Goal: Navigation & Orientation: Find specific page/section

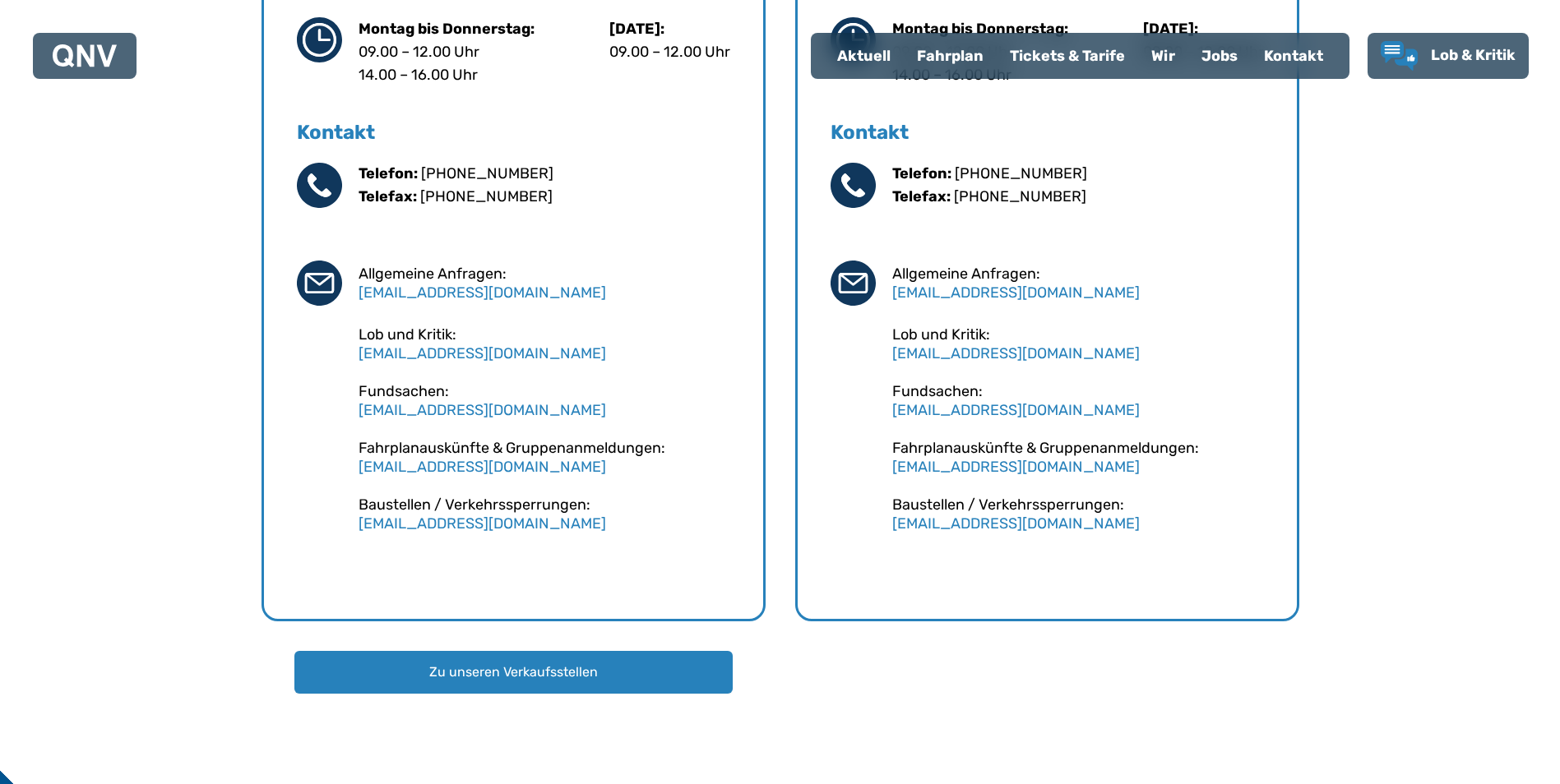
scroll to position [1139, 0]
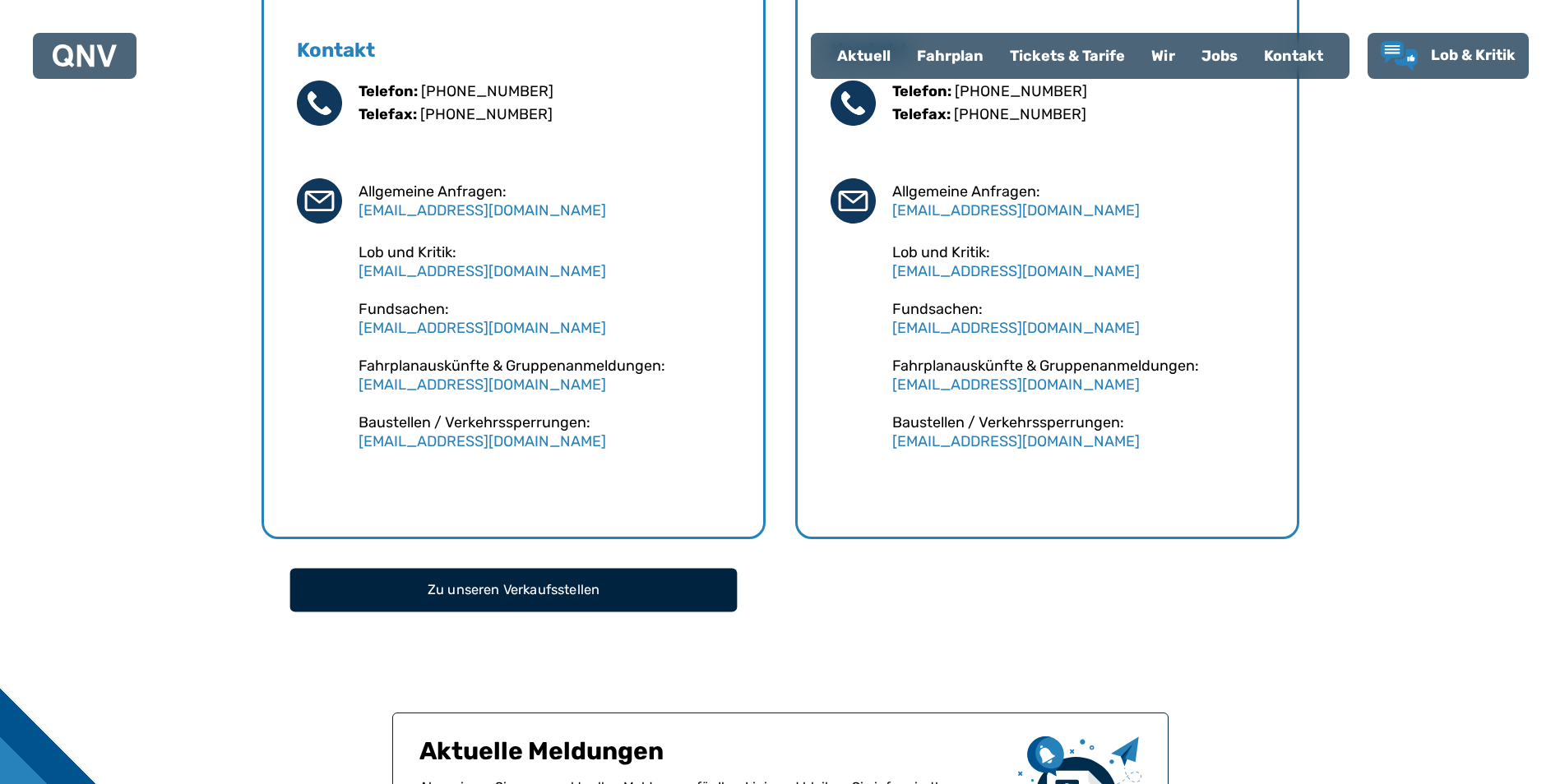
click at [487, 592] on button "Zu unseren Verkaufsstellen" at bounding box center [513, 589] width 447 height 44
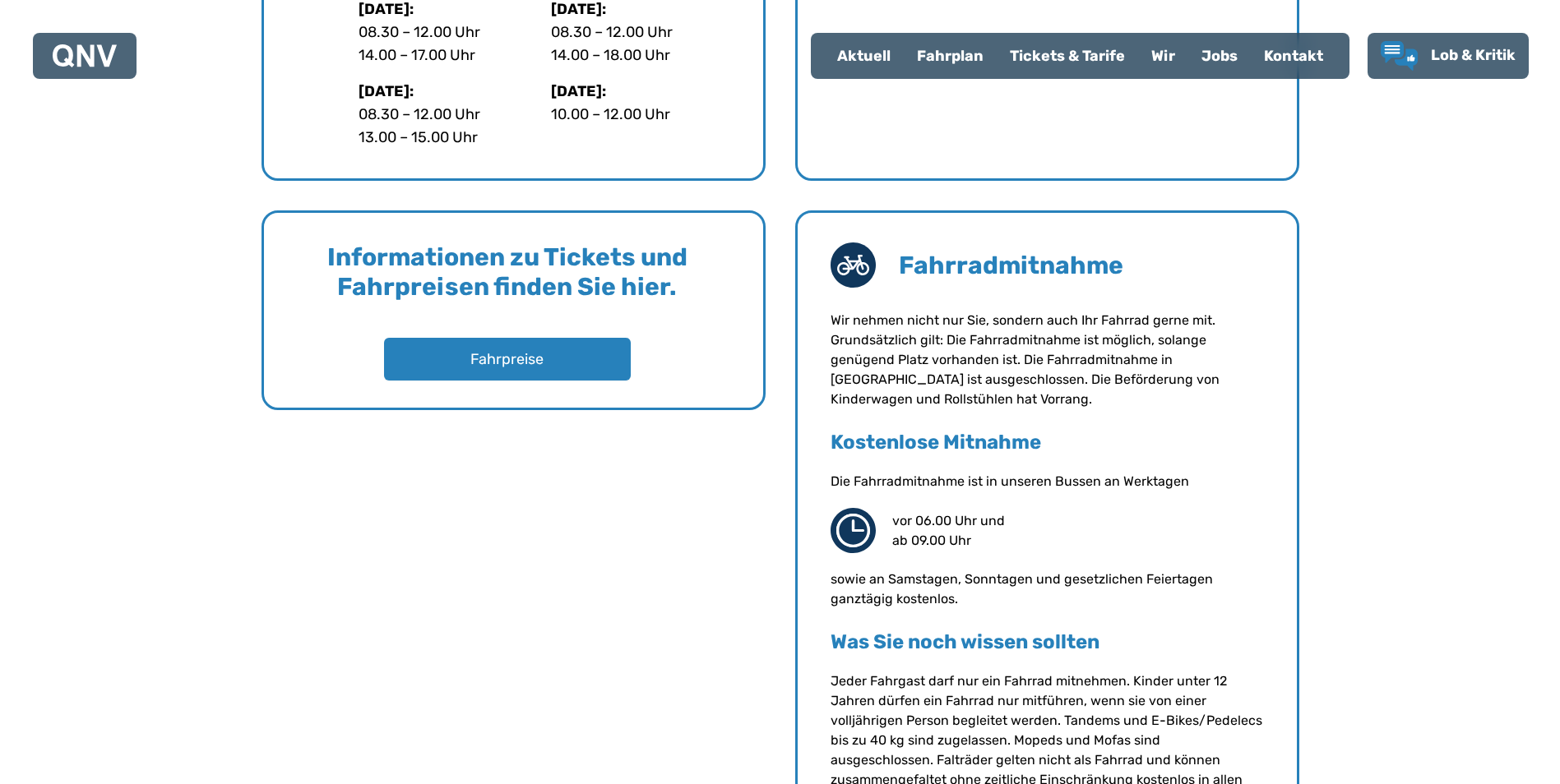
scroll to position [1068, 0]
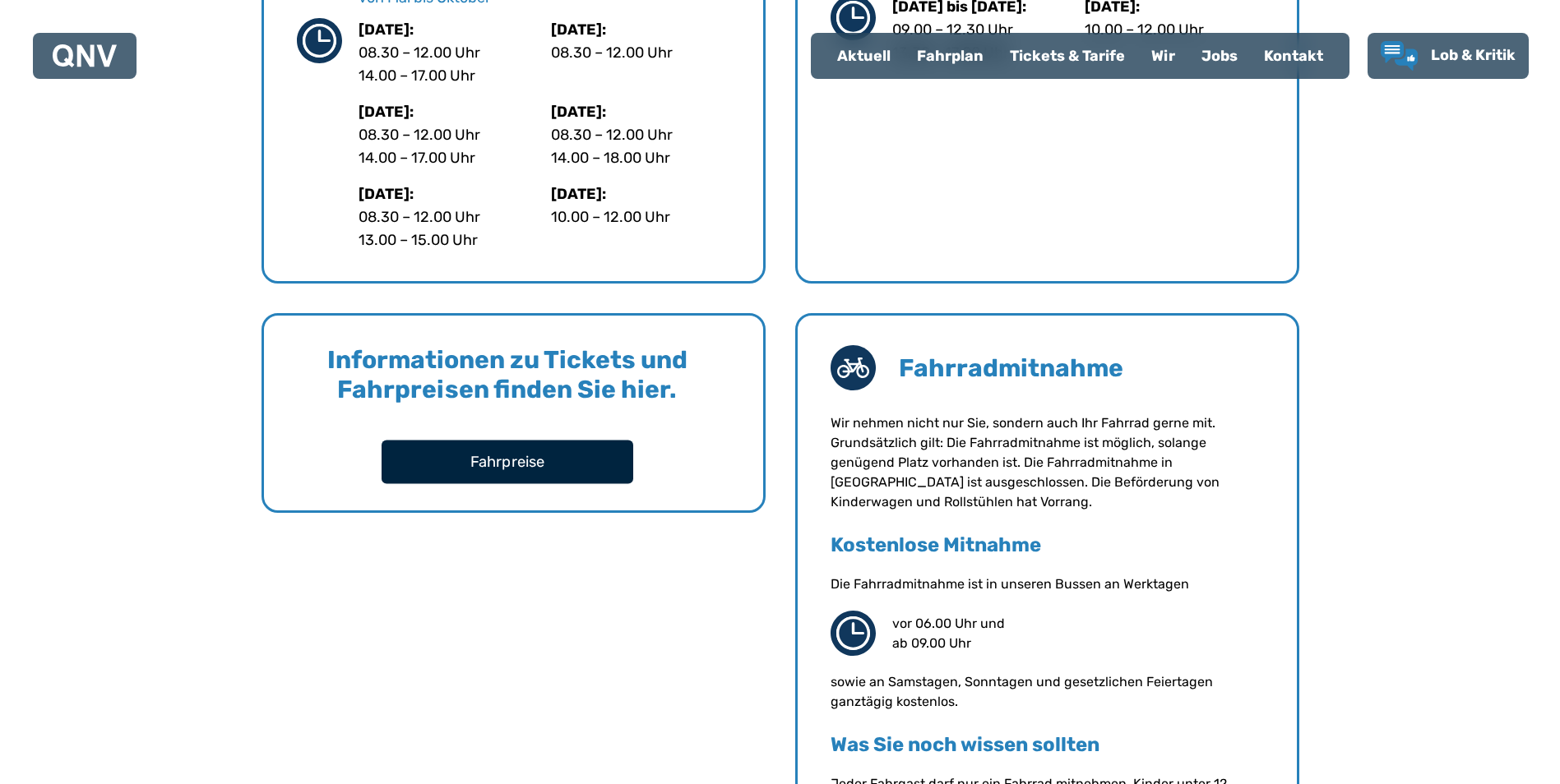
click at [492, 452] on button "Fahrpreise" at bounding box center [507, 461] width 251 height 44
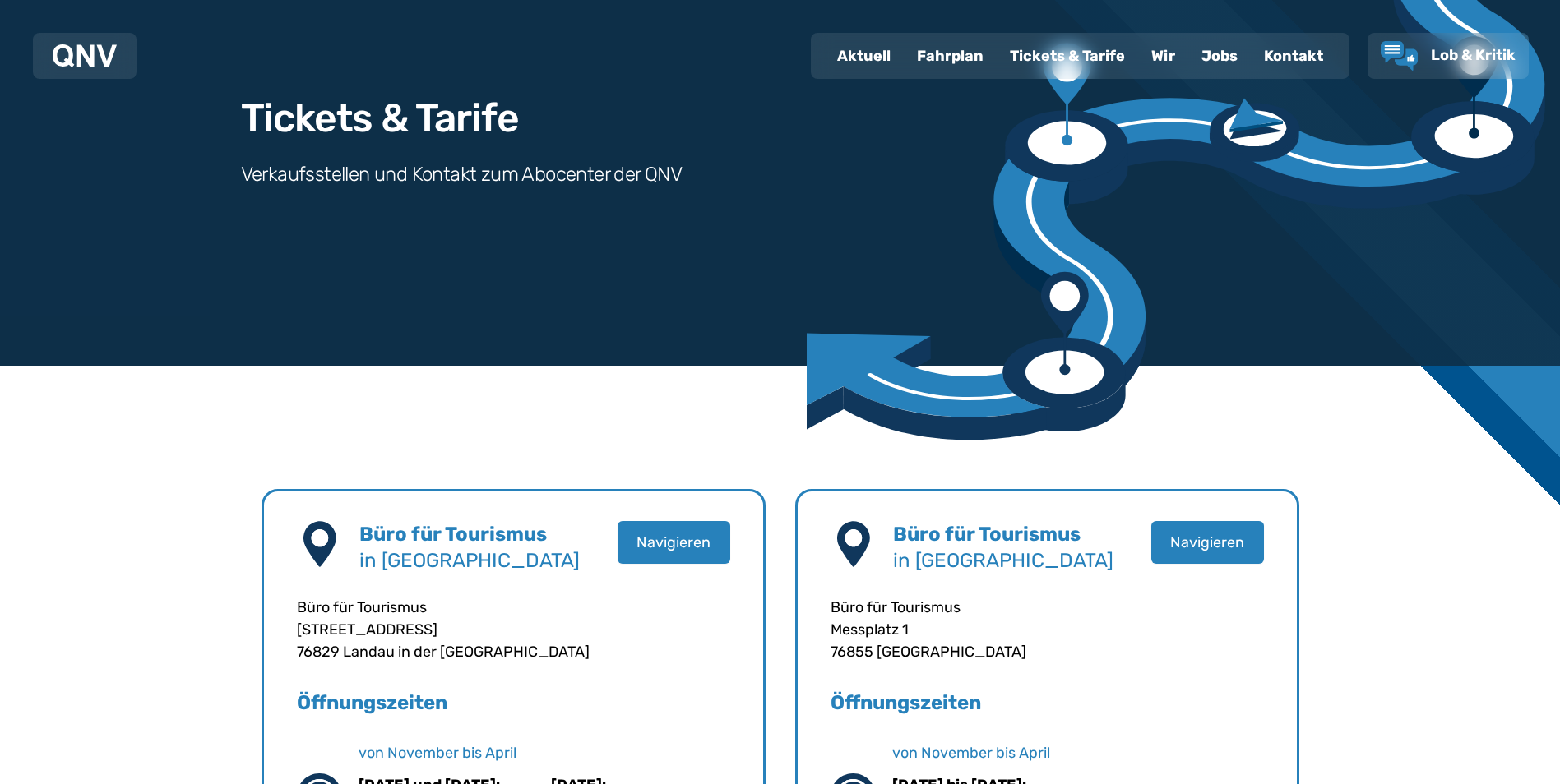
scroll to position [0, 0]
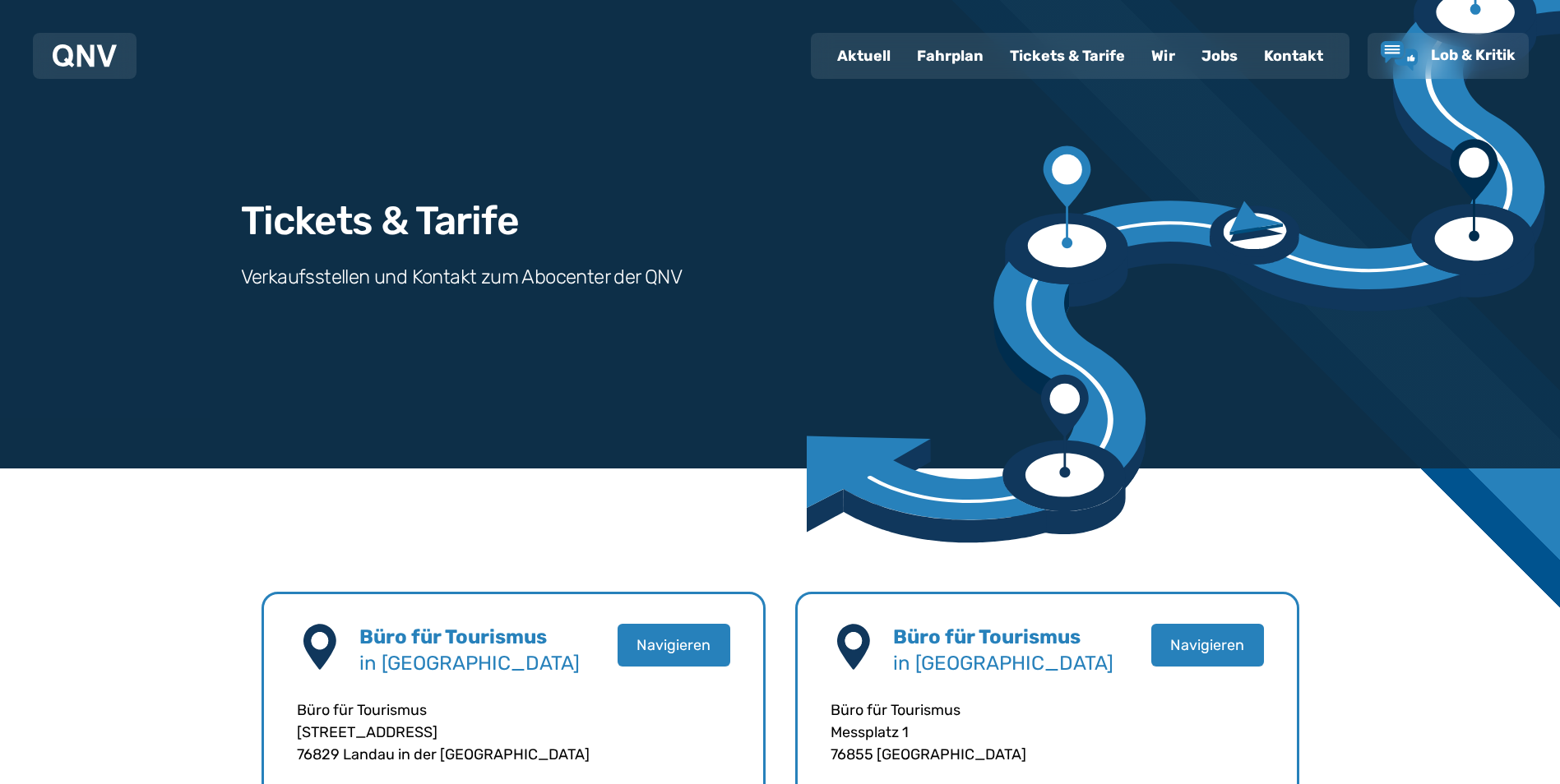
click at [1095, 49] on div "Tickets & Tarife" at bounding box center [1067, 56] width 142 height 43
click at [1088, 53] on div "Tickets & Tarife" at bounding box center [1067, 56] width 142 height 43
click at [969, 62] on div "Fahrplan" at bounding box center [950, 56] width 93 height 43
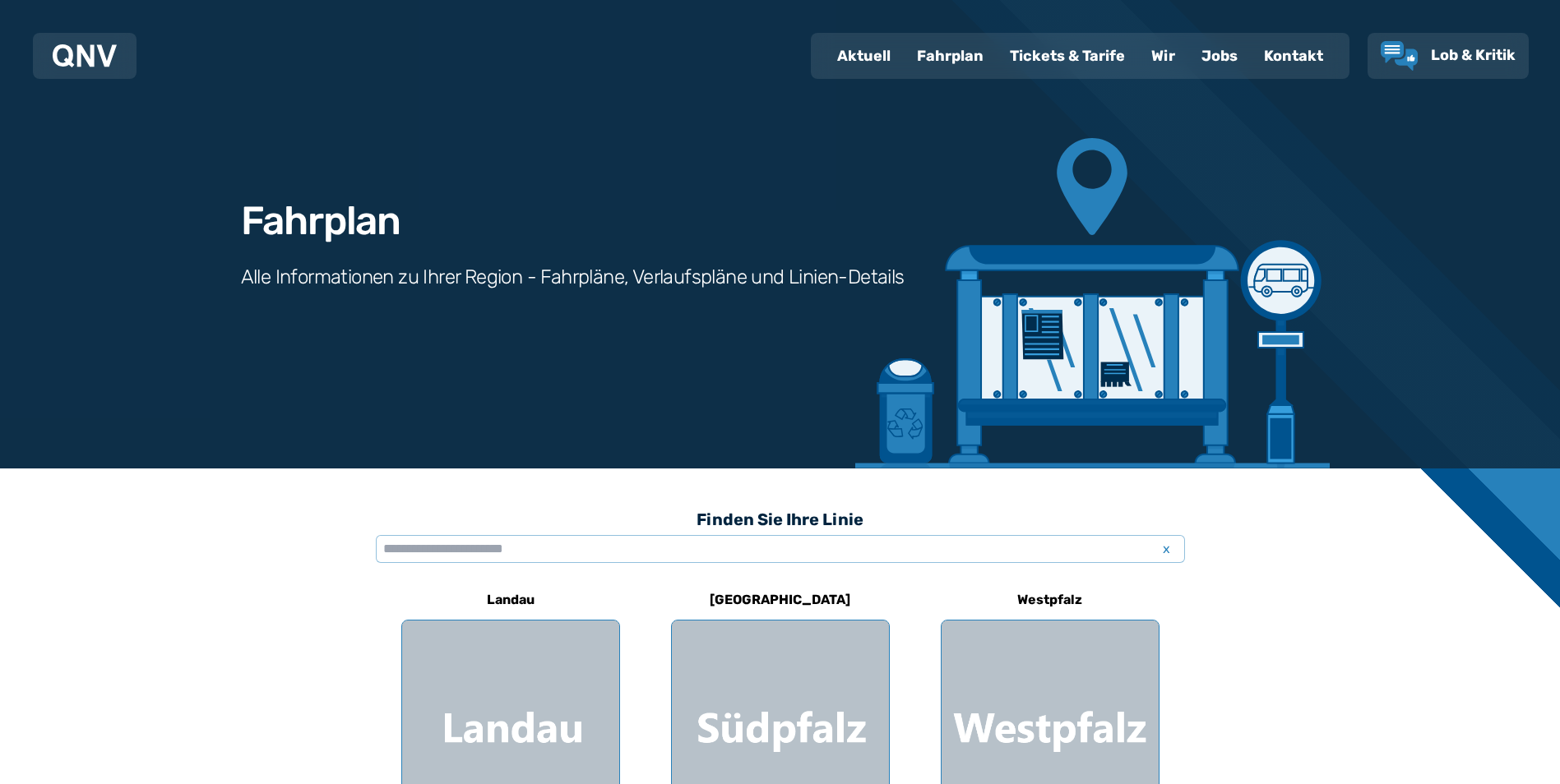
click at [866, 41] on div "Aktuell" at bounding box center [863, 56] width 79 height 43
select select "*"
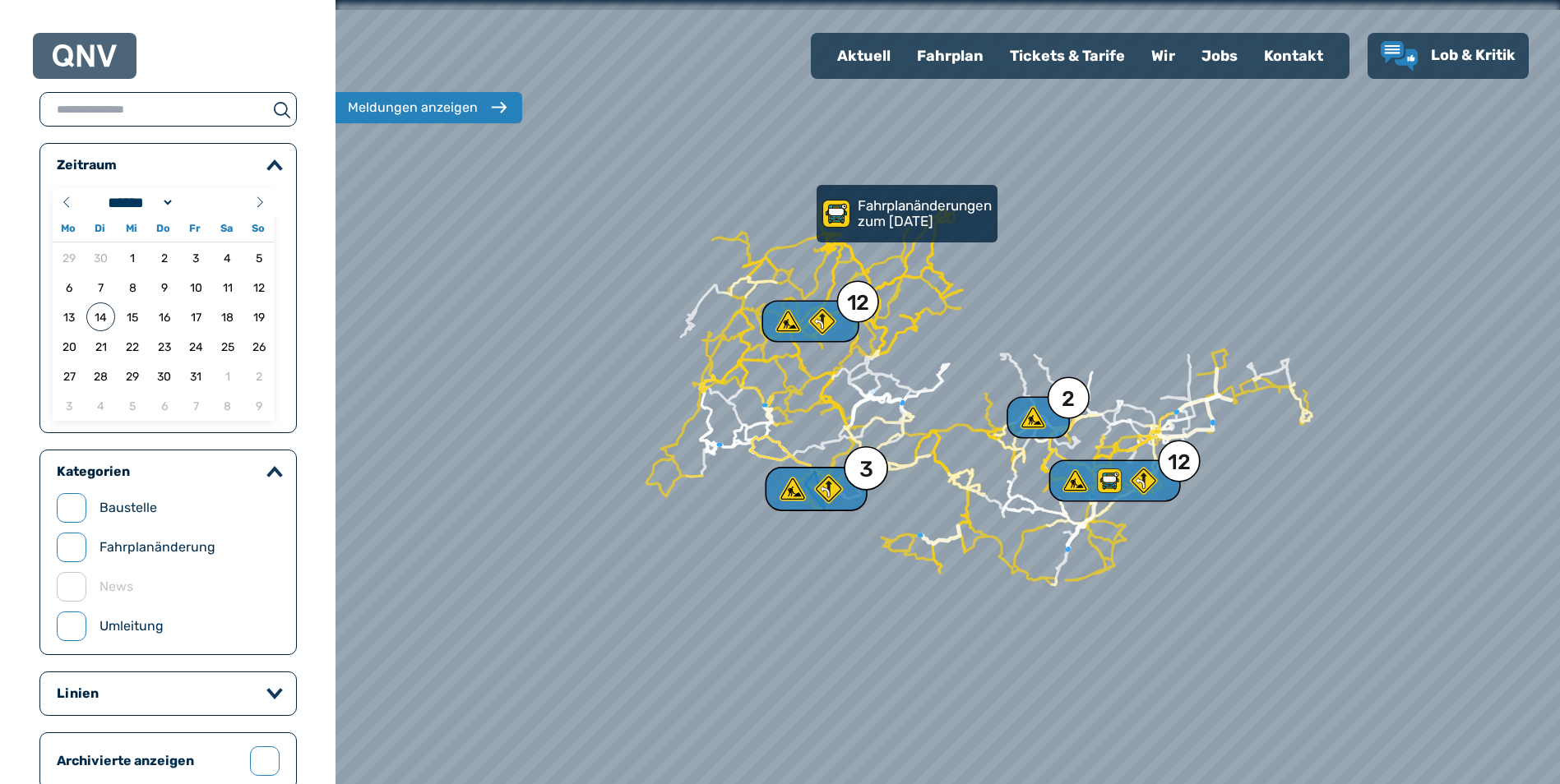
click at [820, 493] on use at bounding box center [828, 489] width 29 height 29
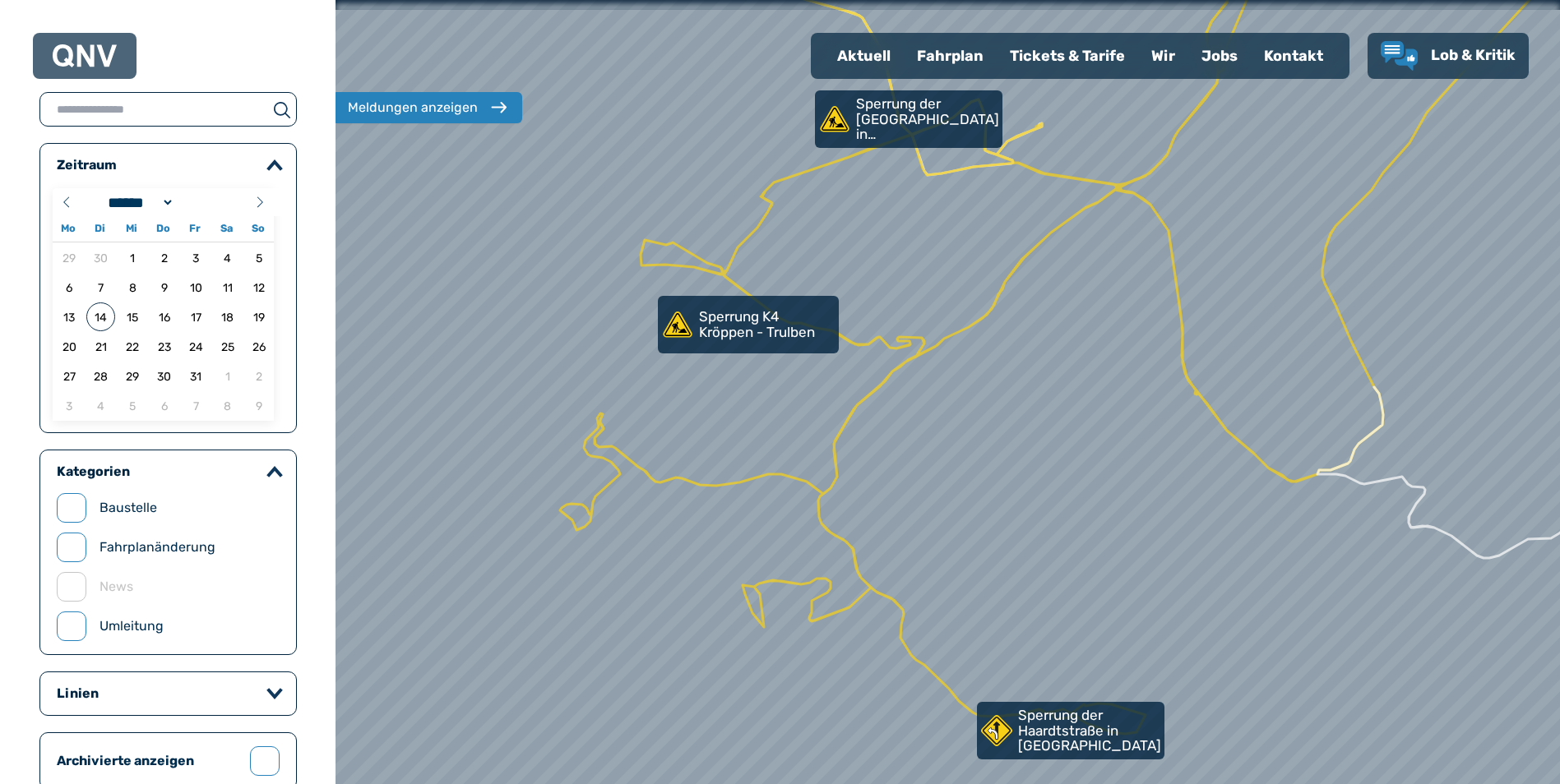
drag, startPoint x: 925, startPoint y: 444, endPoint x: 909, endPoint y: 522, distance: 79.6
click at [909, 522] on div at bounding box center [948, 392] width 1469 height 941
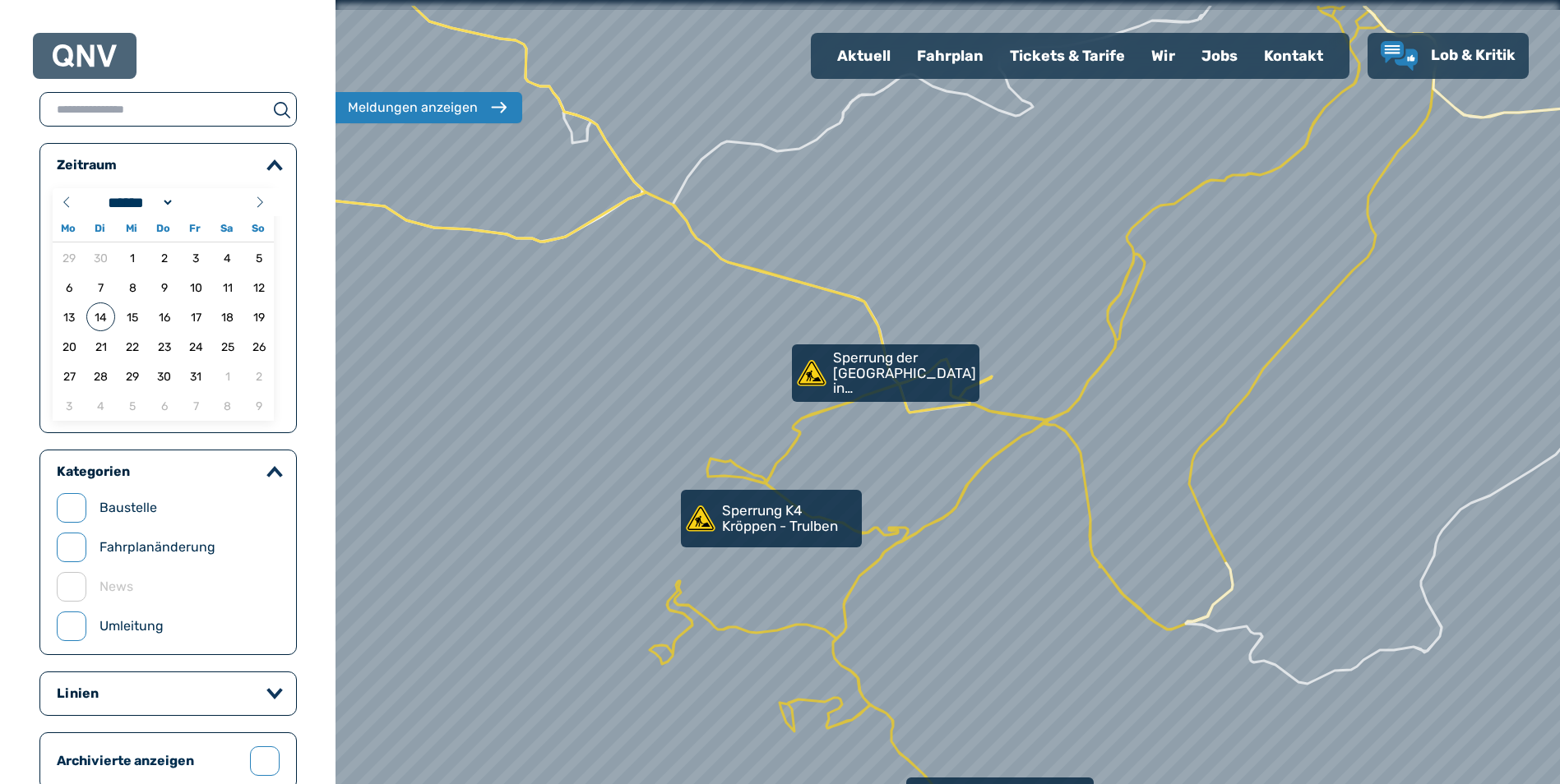
drag, startPoint x: 883, startPoint y: 502, endPoint x: 880, endPoint y: 528, distance: 26.2
click at [880, 528] on div at bounding box center [948, 405] width 1469 height 941
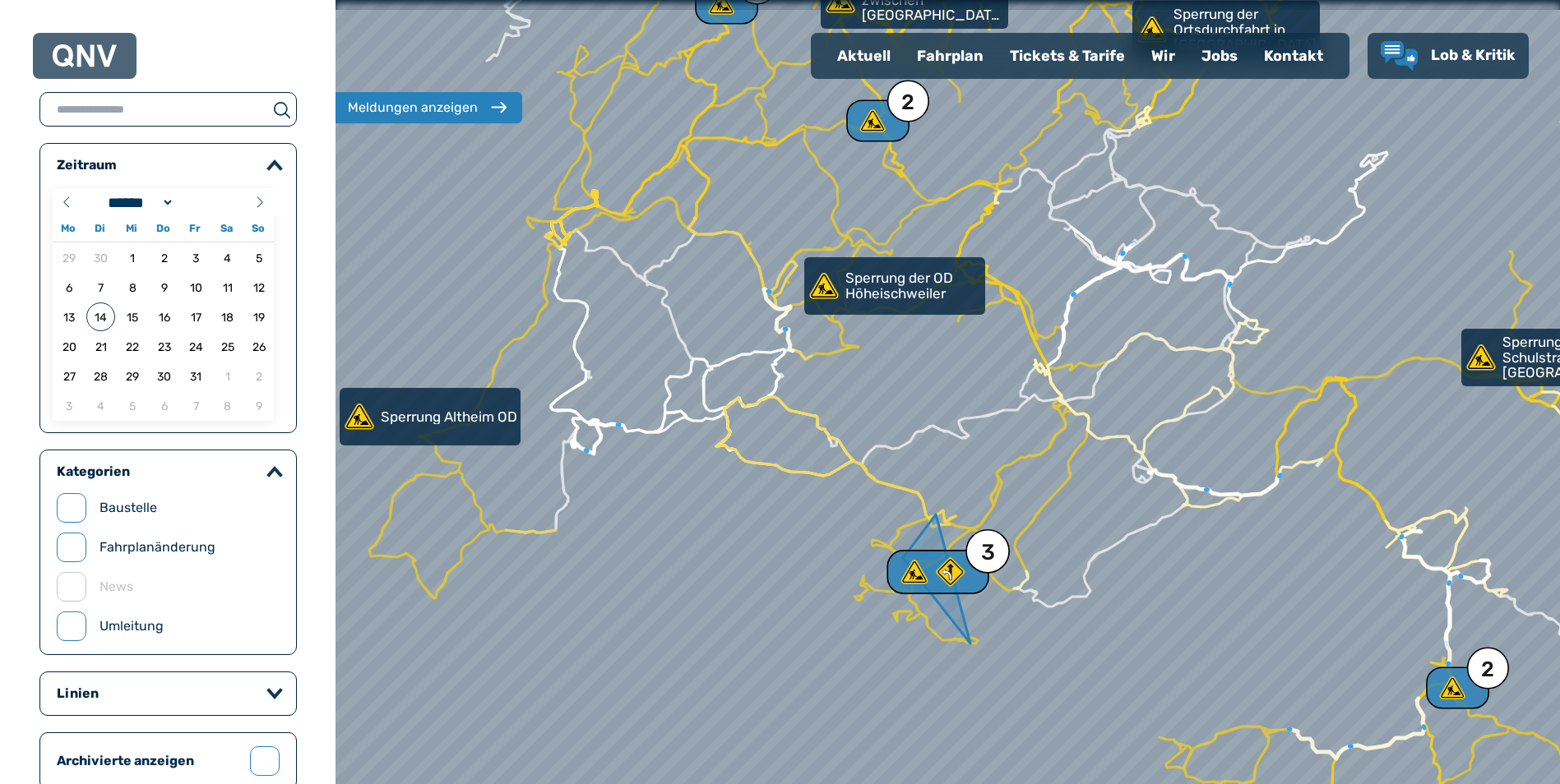
drag, startPoint x: 985, startPoint y: 535, endPoint x: 957, endPoint y: 579, distance: 52.2
click at [965, 574] on div "3" at bounding box center [988, 551] width 45 height 45
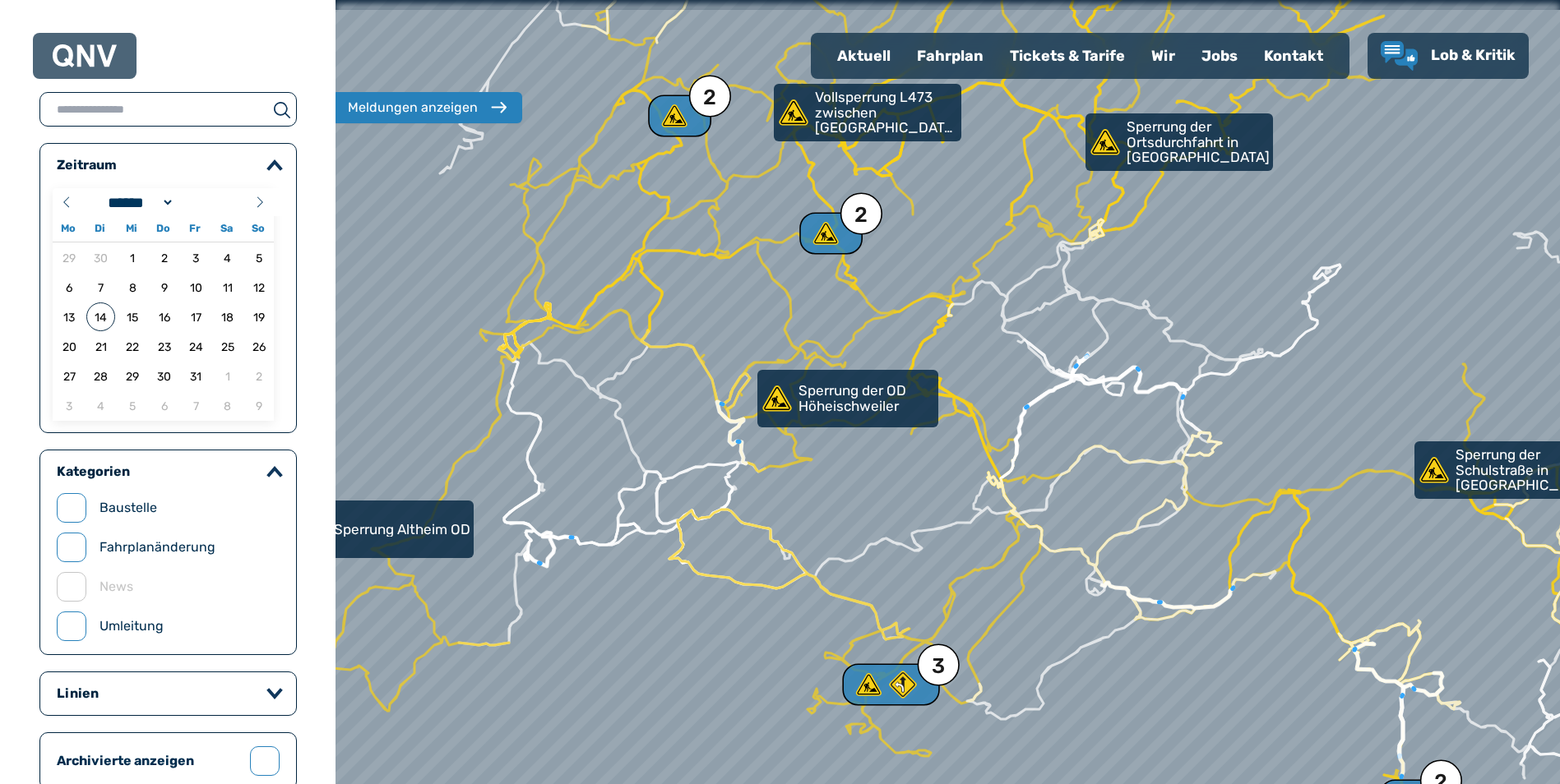
drag, startPoint x: 959, startPoint y: 538, endPoint x: 950, endPoint y: 571, distance: 34.2
click at [950, 571] on div at bounding box center [946, 402] width 1469 height 941
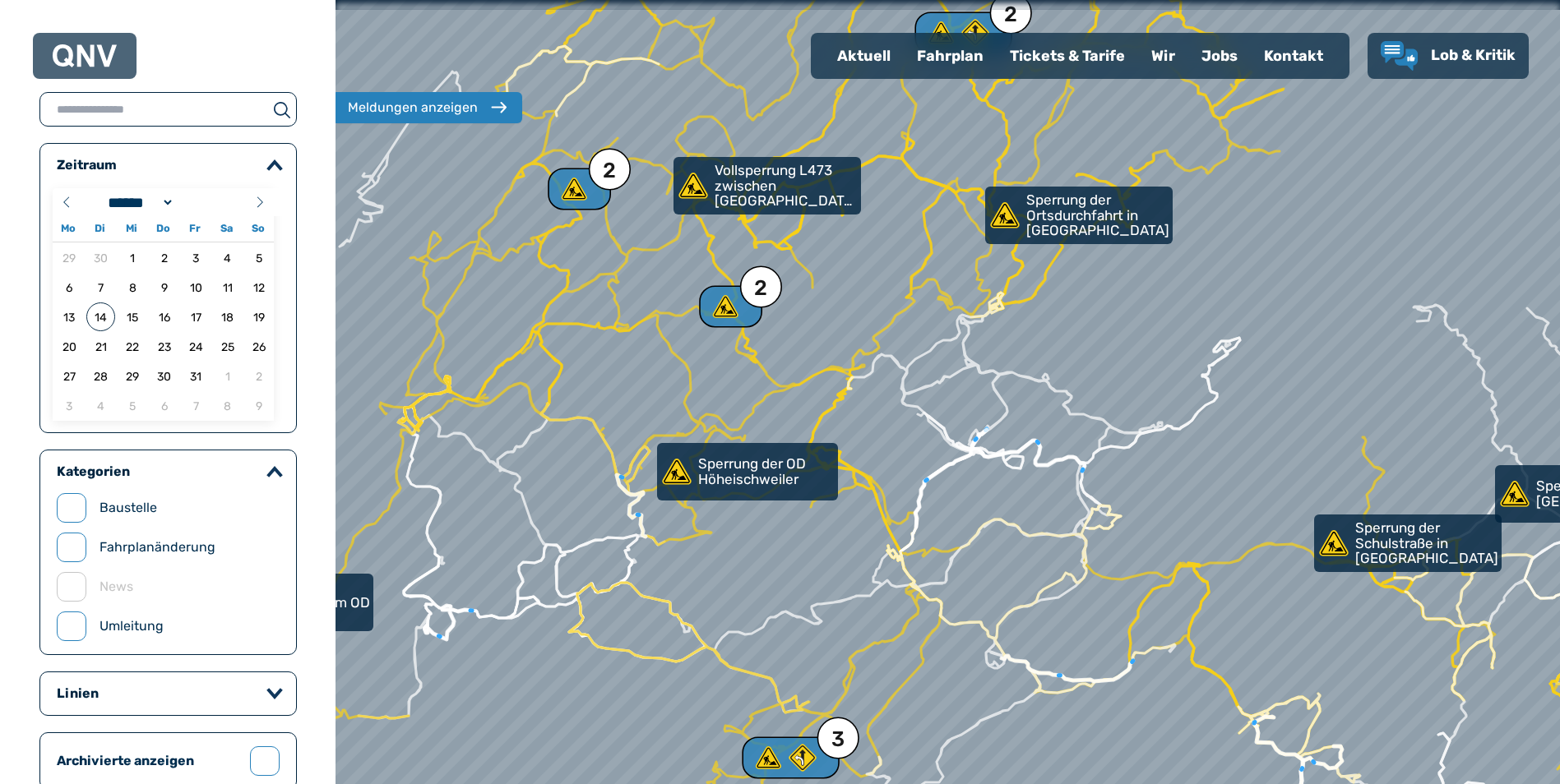
drag, startPoint x: 1033, startPoint y: 334, endPoint x: 942, endPoint y: 374, distance: 99.4
click at [942, 374] on div at bounding box center [948, 392] width 1469 height 941
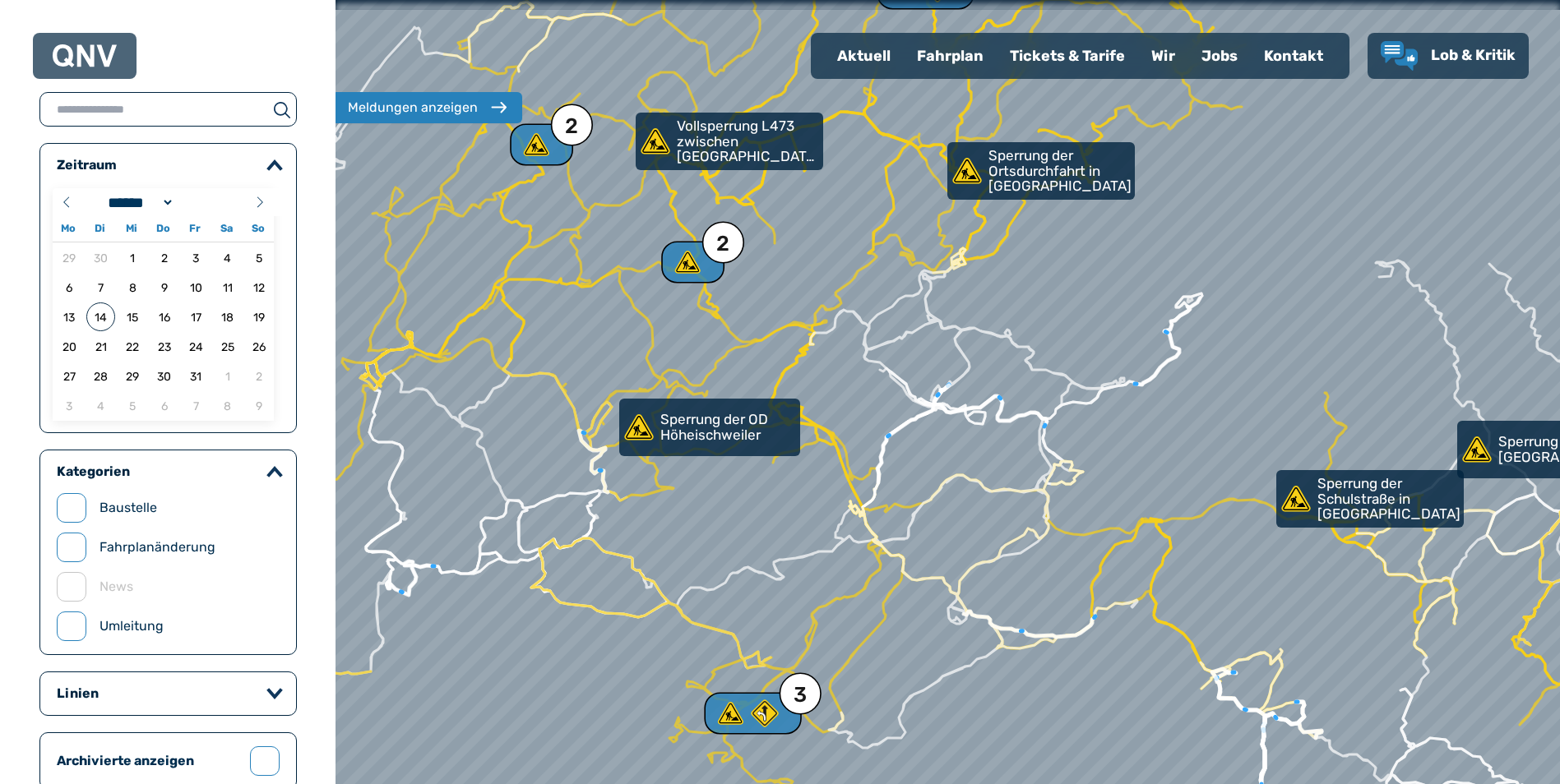
drag, startPoint x: 904, startPoint y: 365, endPoint x: 904, endPoint y: 330, distance: 35.0
click at [904, 330] on div at bounding box center [948, 392] width 1469 height 941
click at [862, 520] on div at bounding box center [948, 392] width 1469 height 941
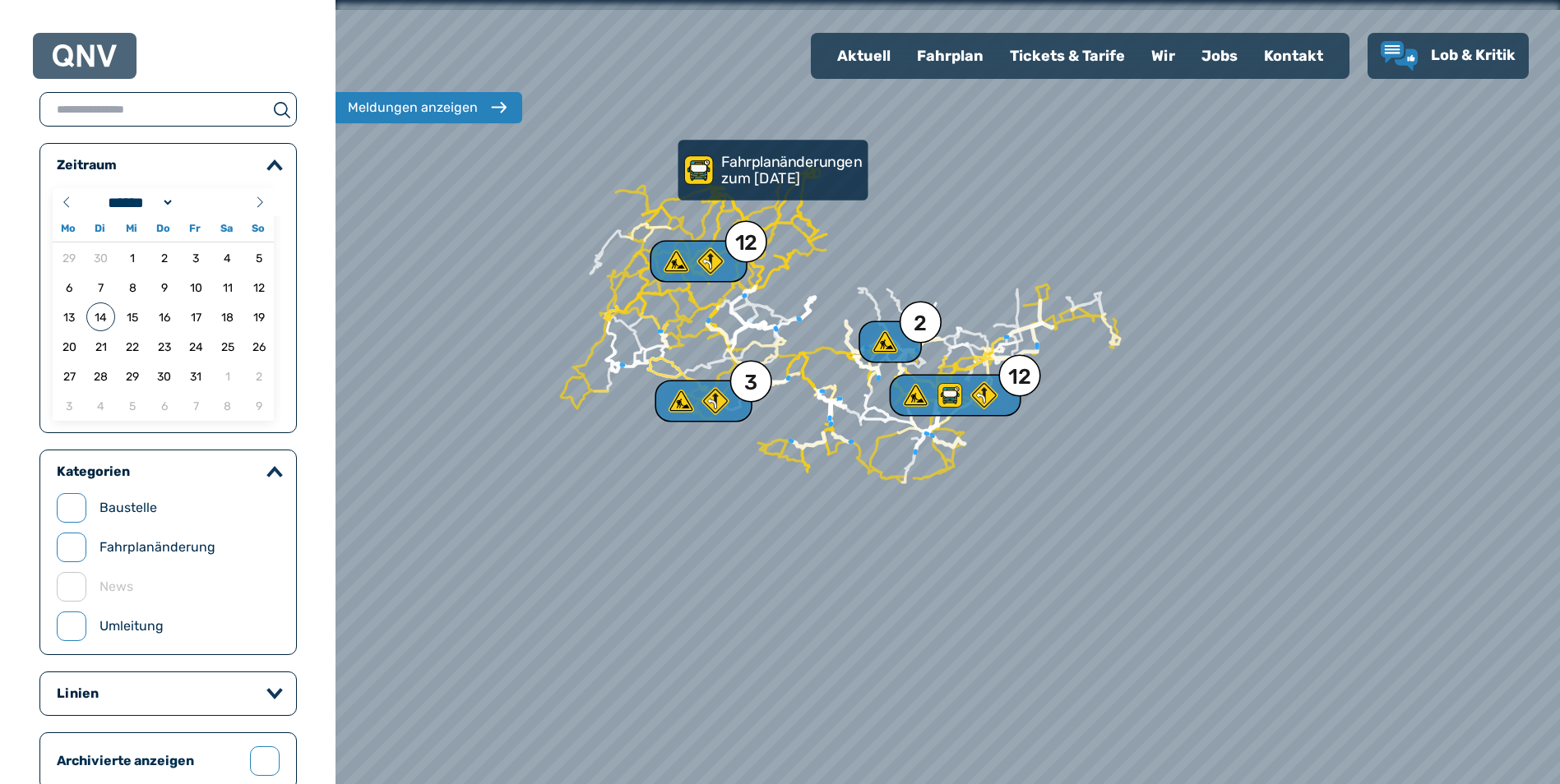
click at [785, 170] on p "Fahrplanänderungen zum [DATE]" at bounding box center [792, 169] width 143 height 32
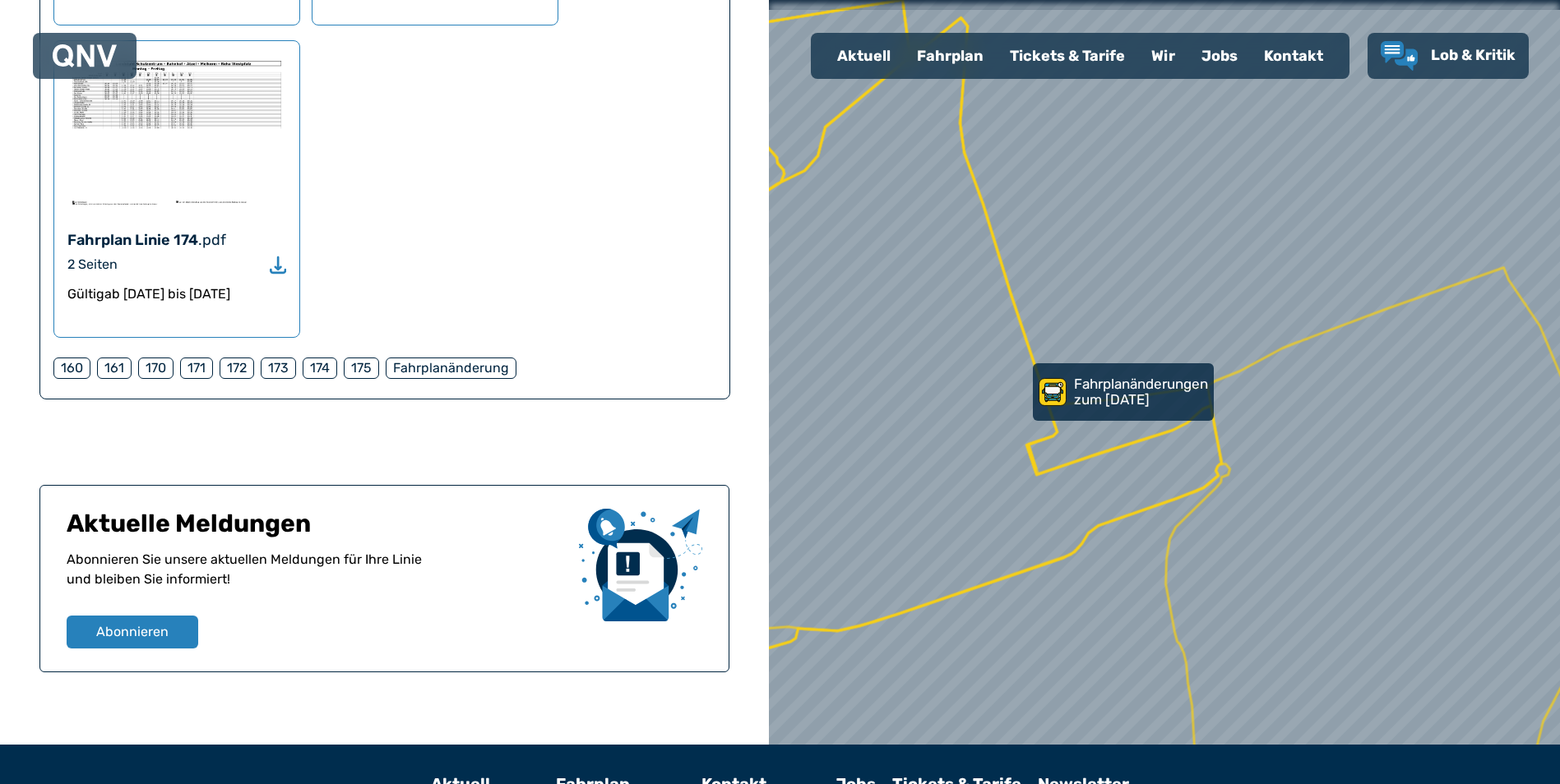
scroll to position [2895, 0]
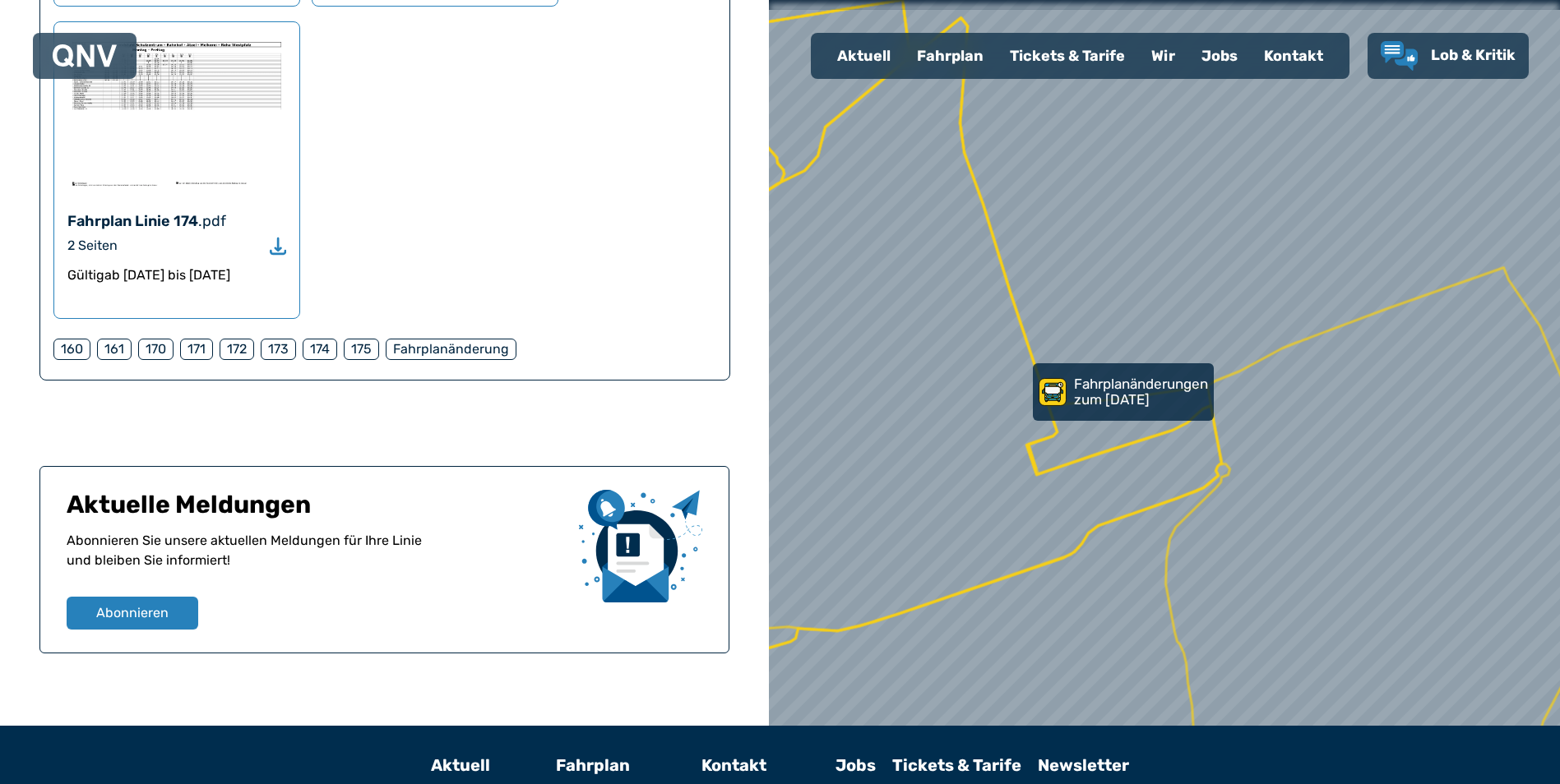
select select "*"
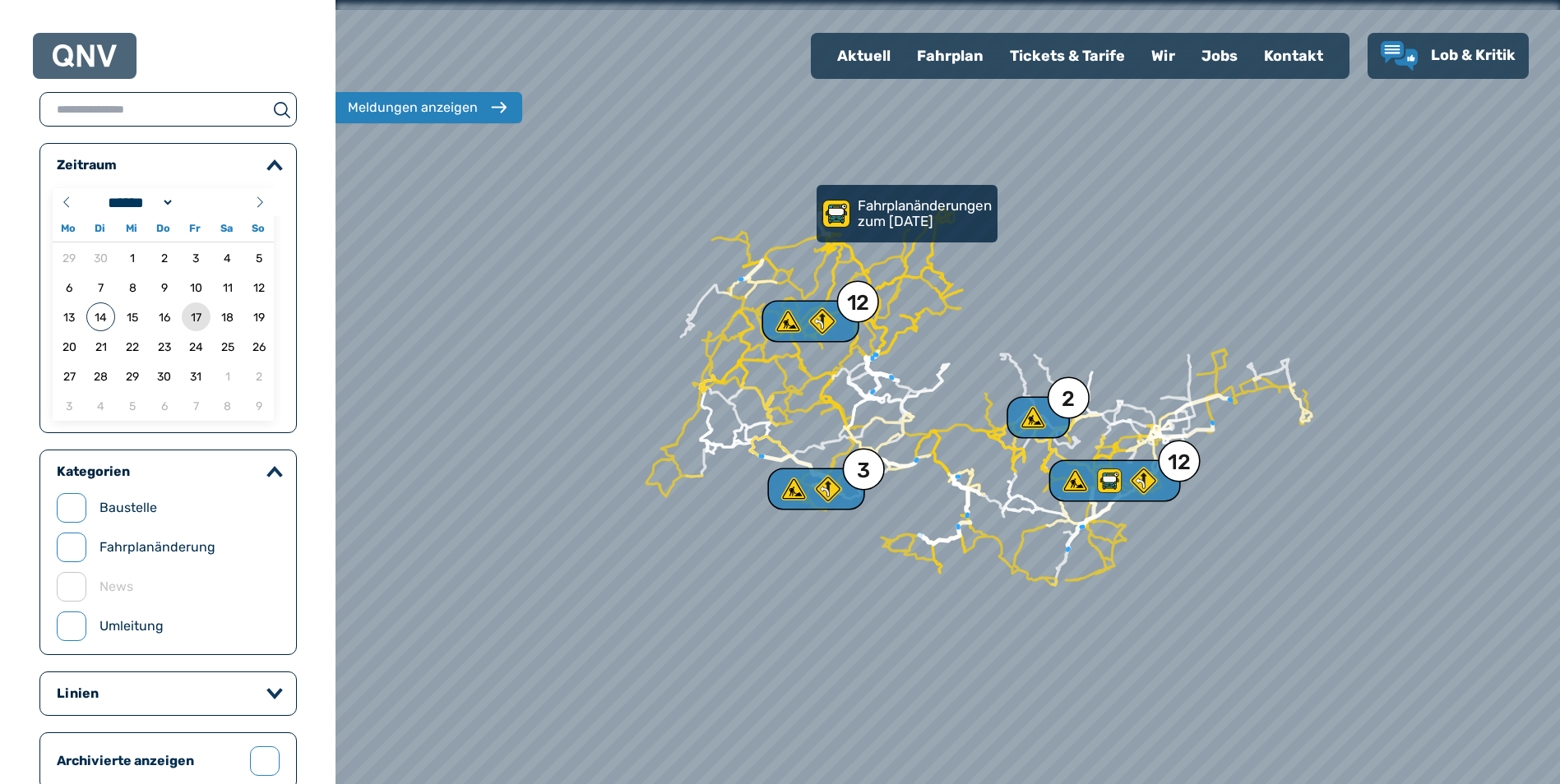
click at [190, 315] on span "17" at bounding box center [196, 316] width 29 height 29
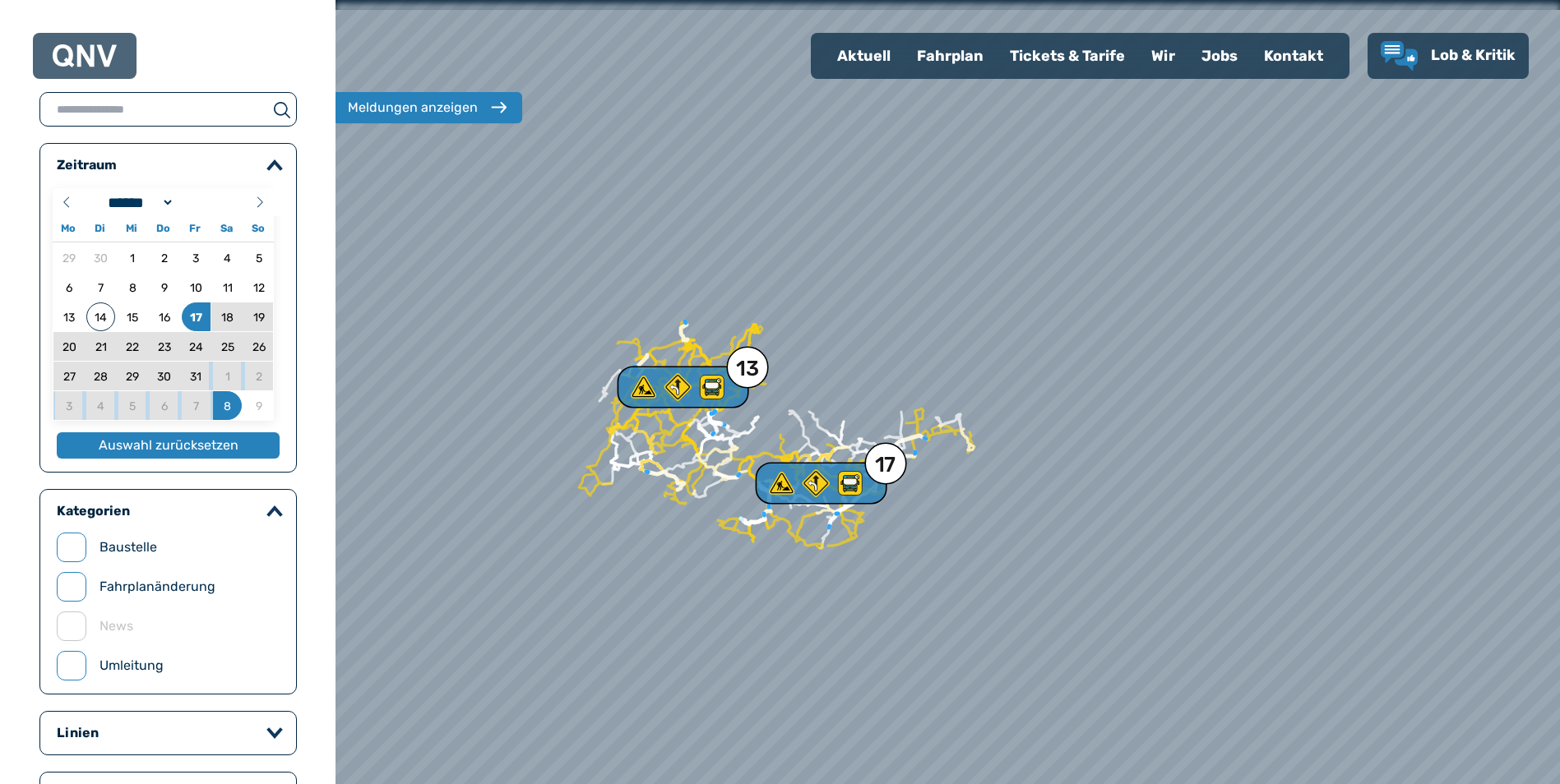
click at [129, 547] on label "Baustelle" at bounding box center [128, 547] width 58 height 20
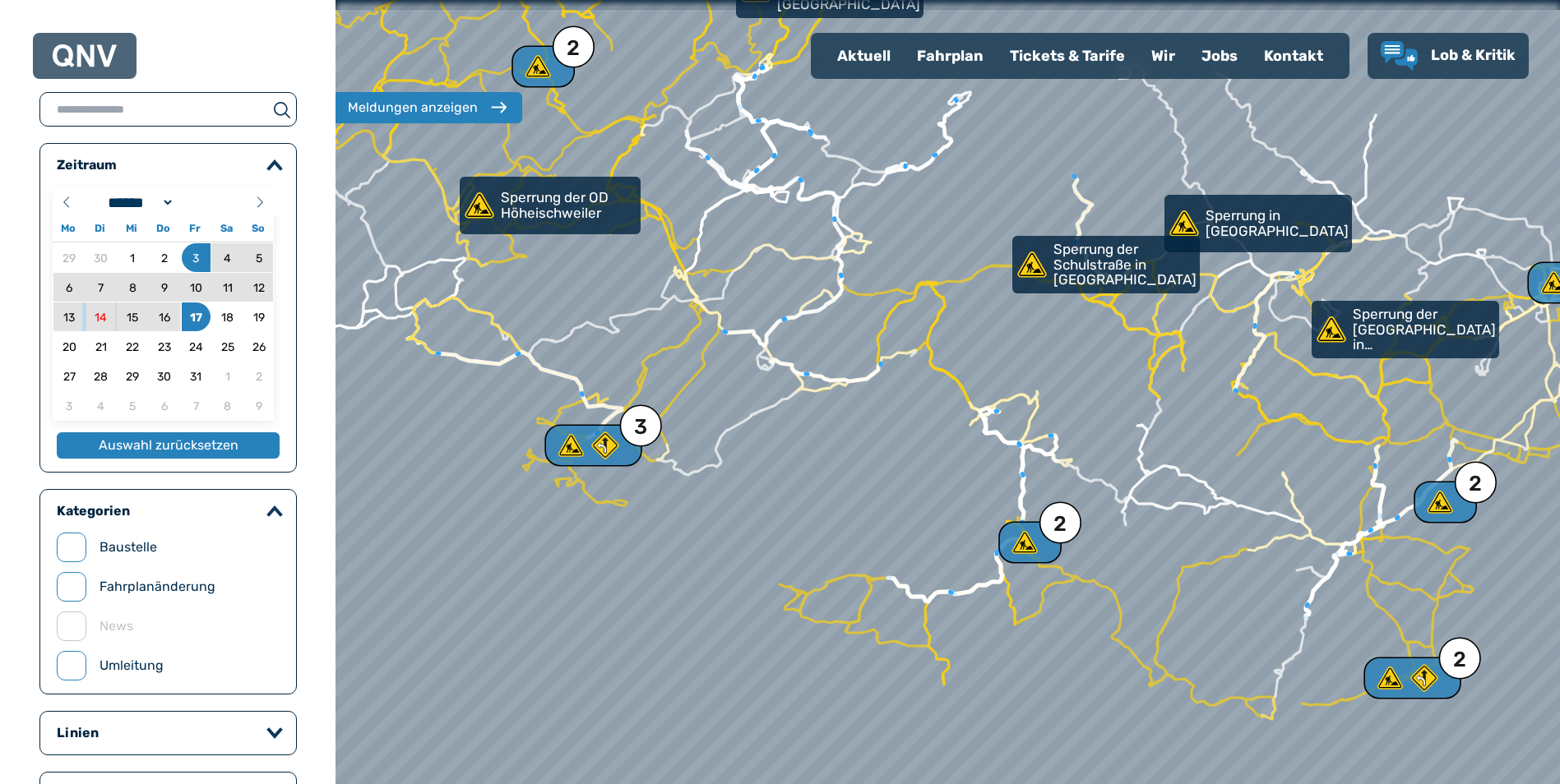
drag, startPoint x: 789, startPoint y: 478, endPoint x: 777, endPoint y: 521, distance: 44.6
click at [777, 519] on div at bounding box center [945, 398] width 1469 height 941
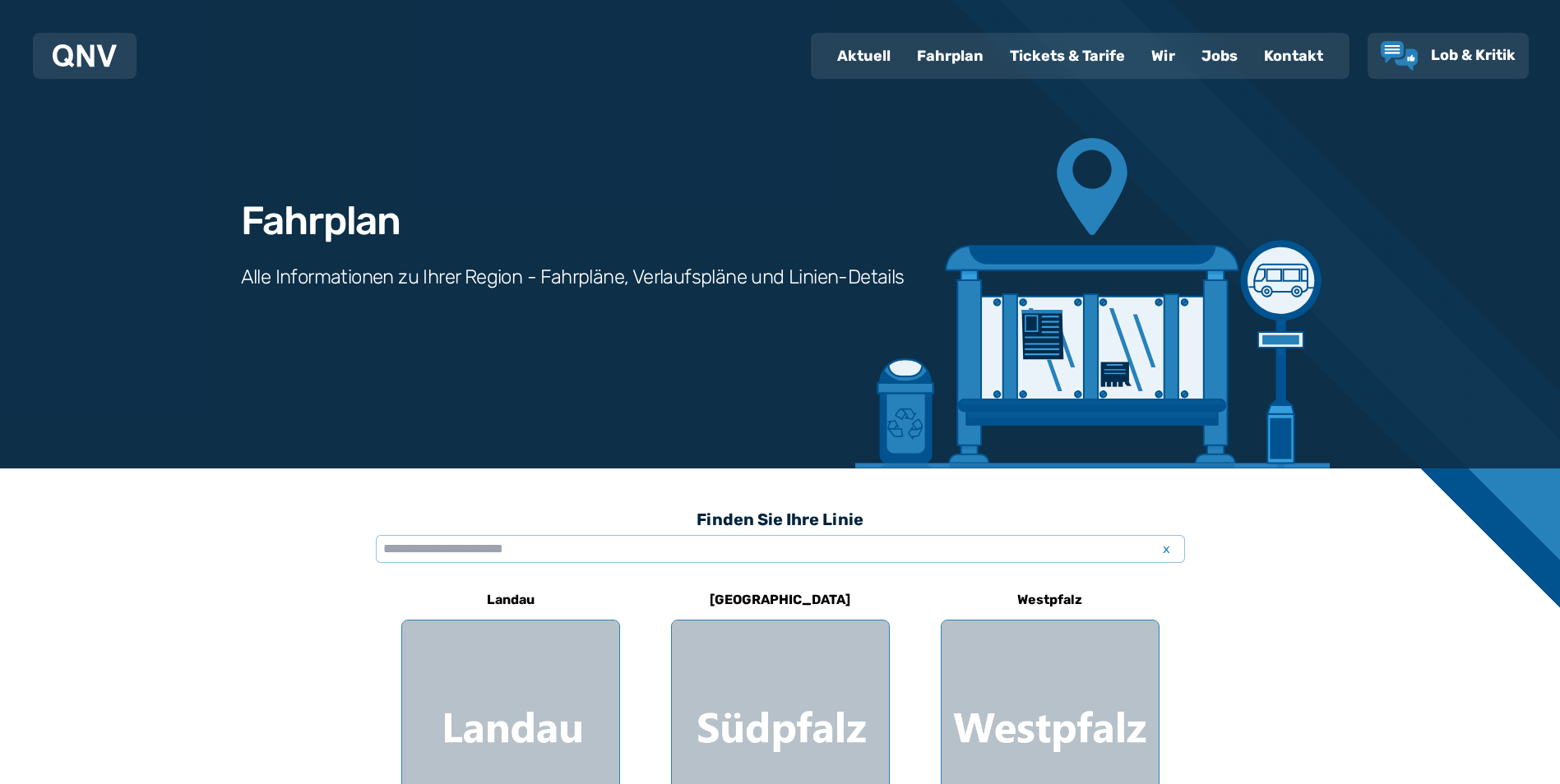
click at [1154, 63] on div "Wir" at bounding box center [1162, 56] width 50 height 43
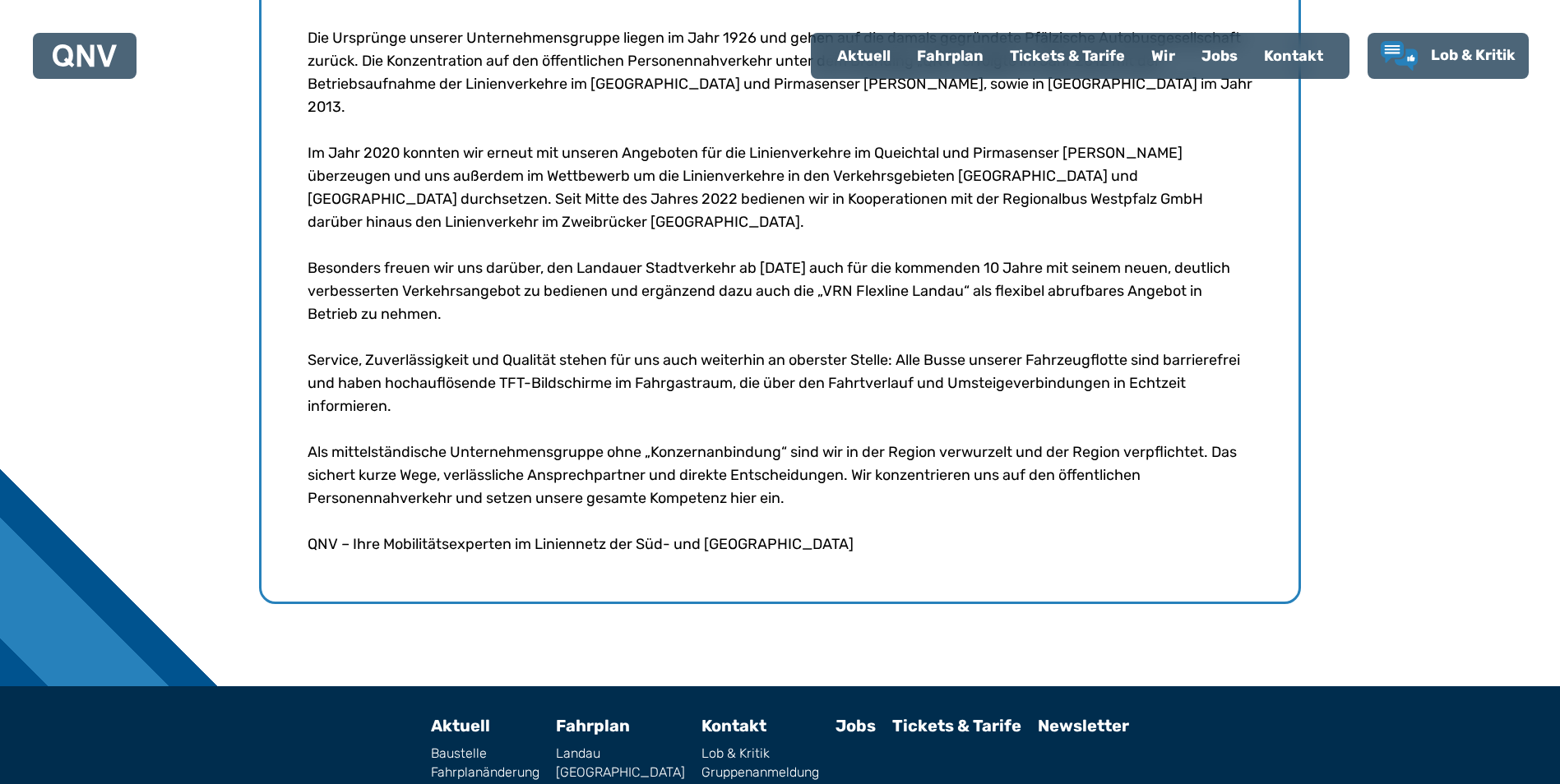
scroll to position [785, 0]
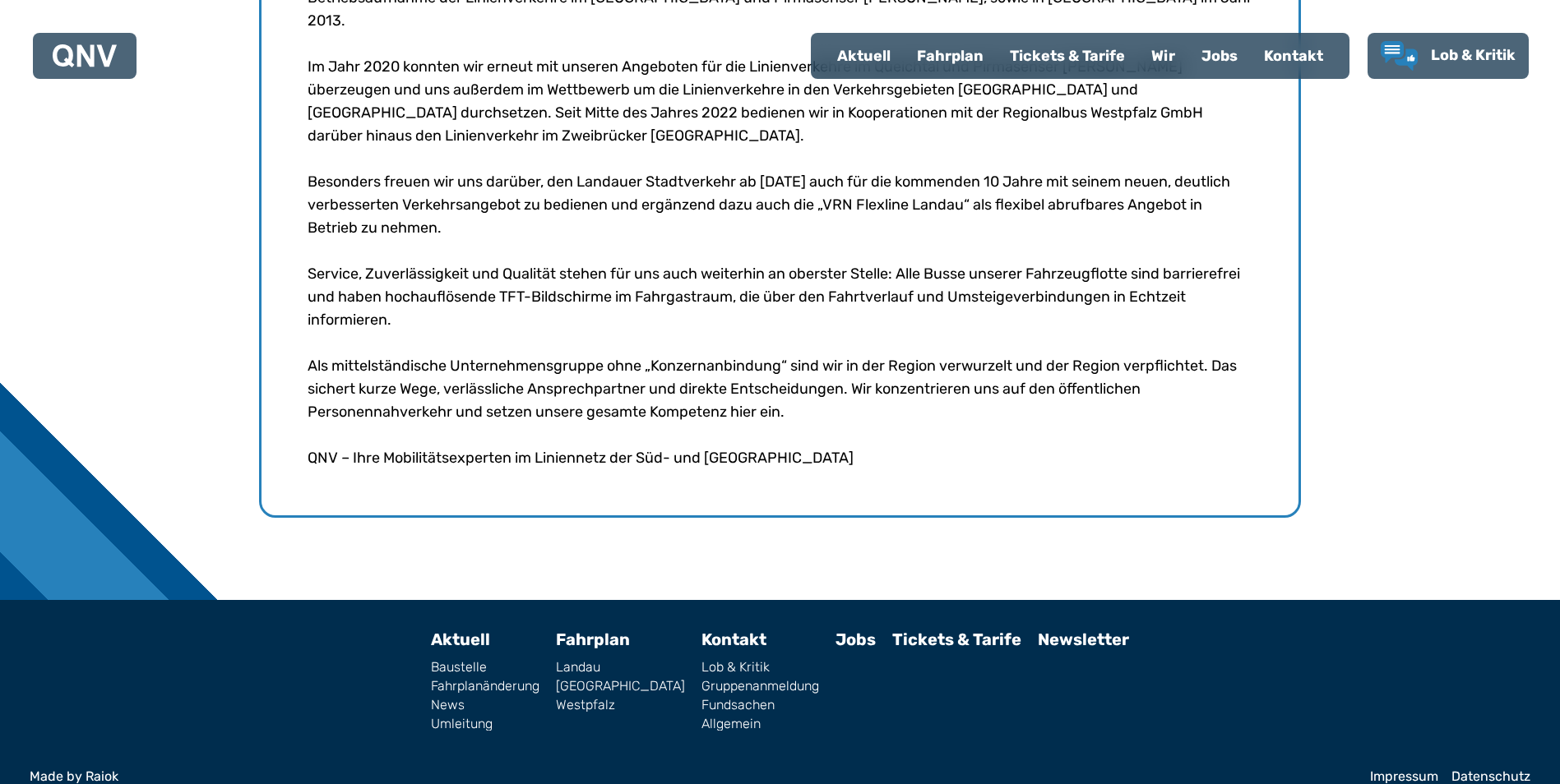
click at [1169, 54] on div "Wir" at bounding box center [1162, 56] width 50 height 43
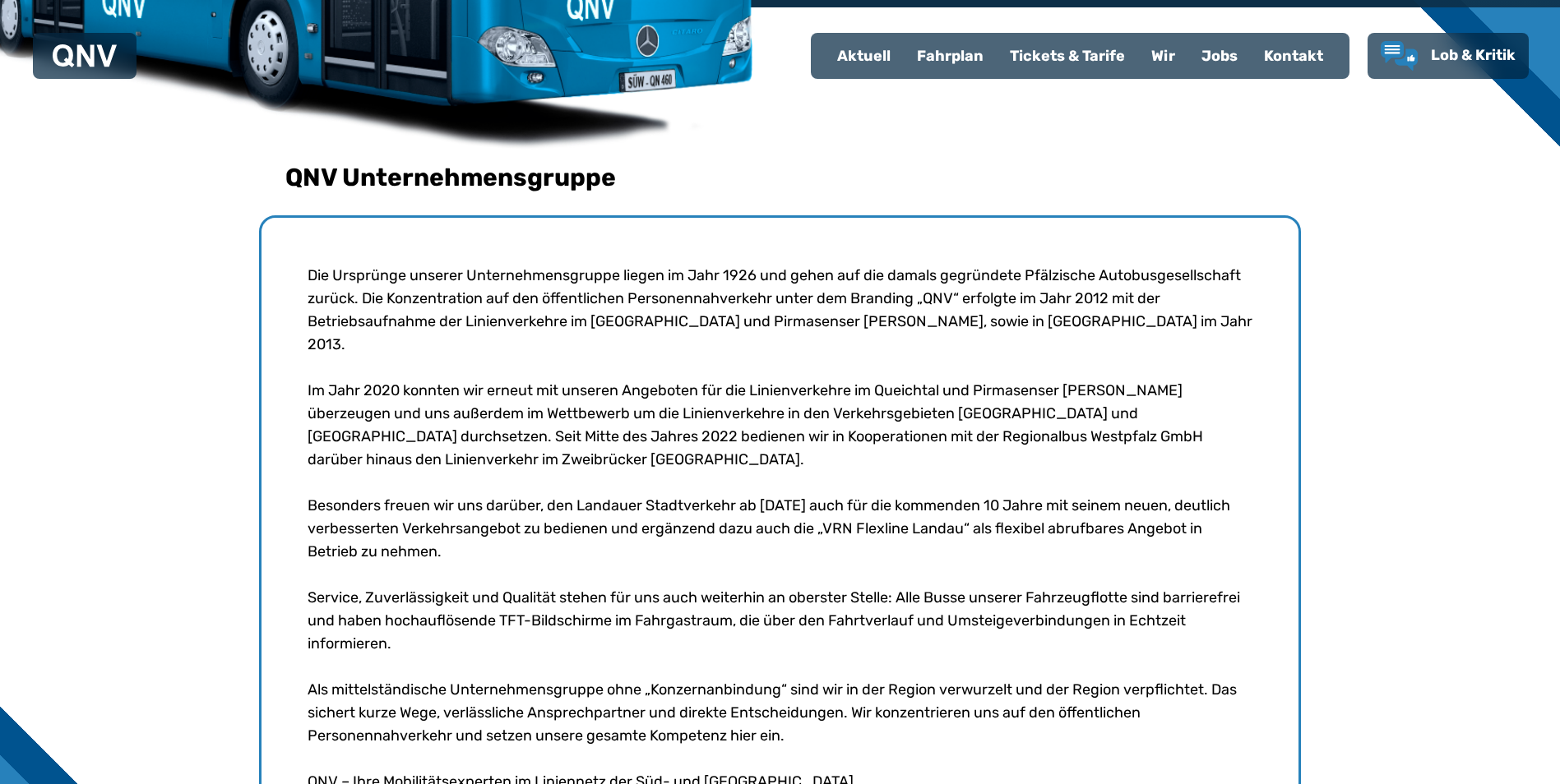
scroll to position [657, 0]
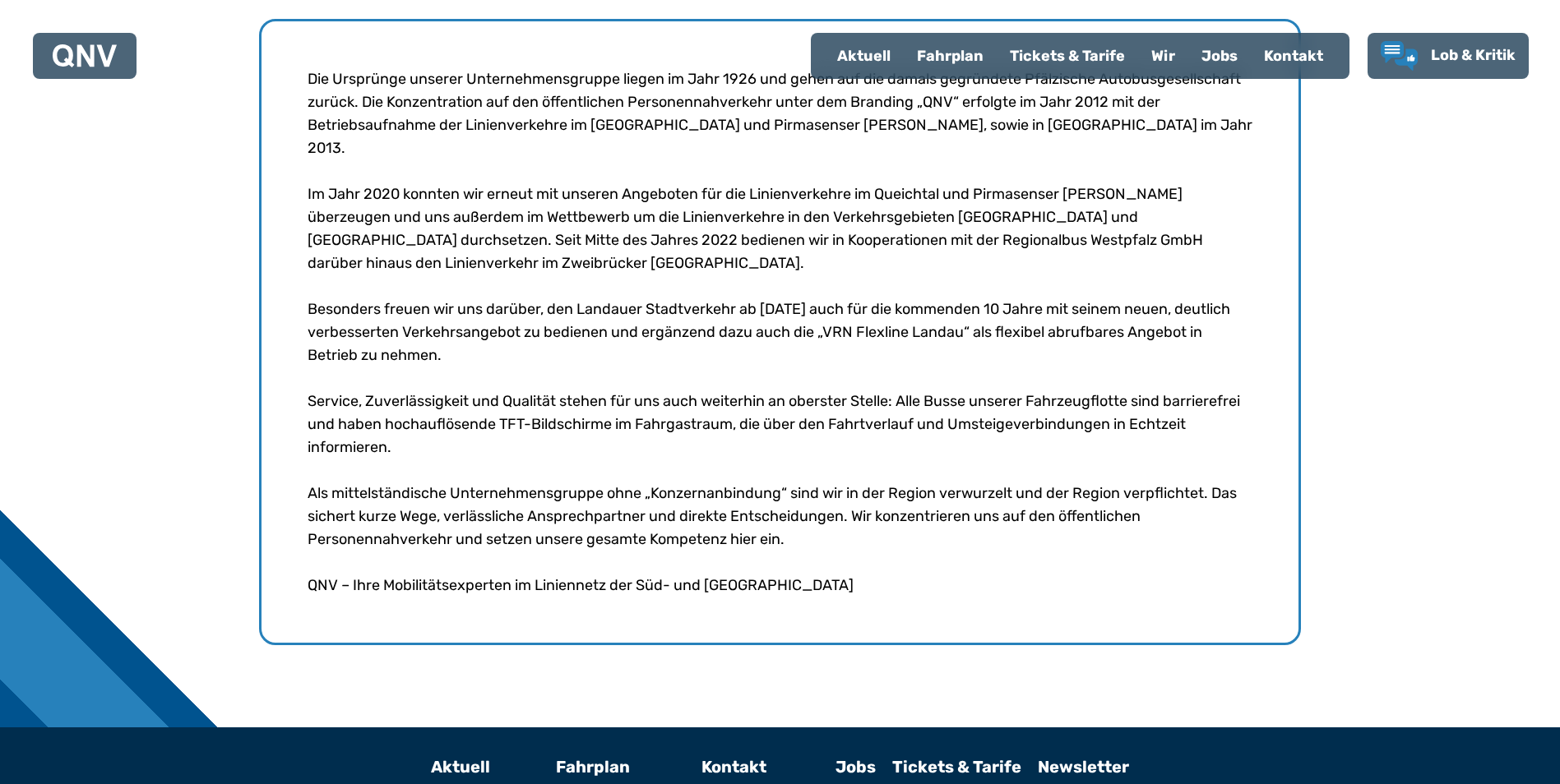
click at [1212, 57] on div "Jobs" at bounding box center [1219, 56] width 62 height 43
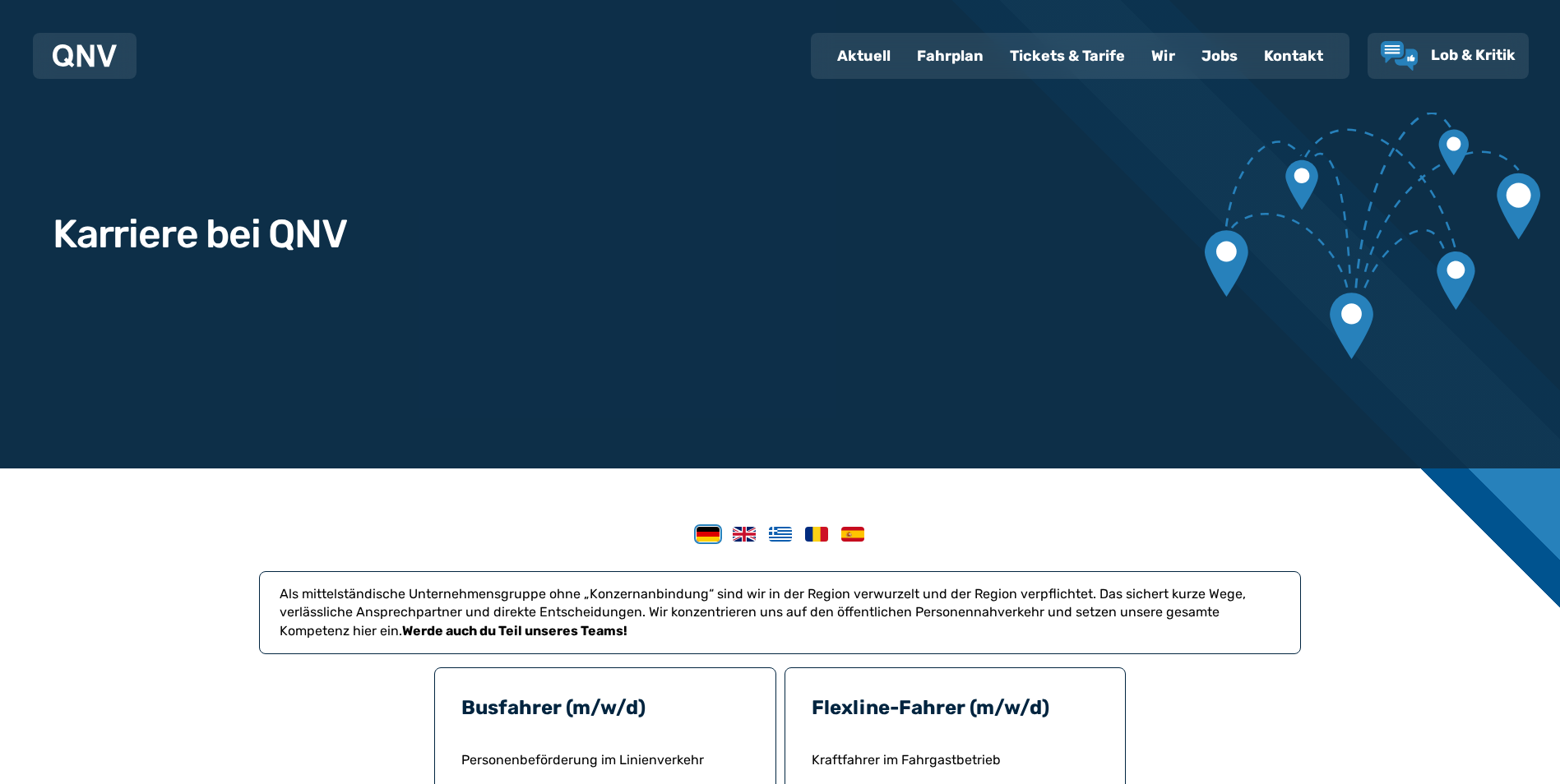
click at [1280, 61] on div "Kontakt" at bounding box center [1293, 56] width 86 height 43
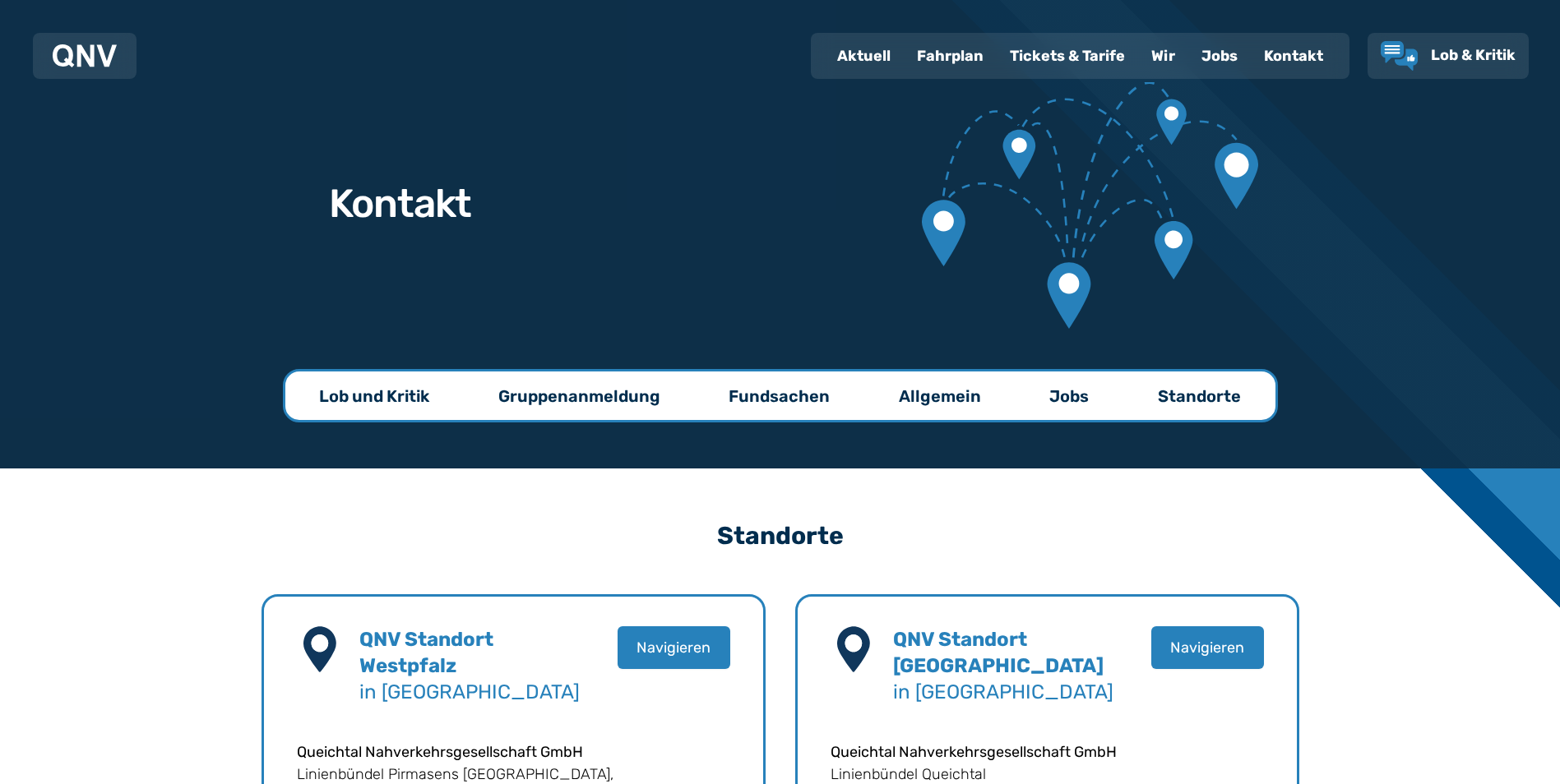
click at [813, 391] on p "Fundsachen" at bounding box center [778, 396] width 101 height 23
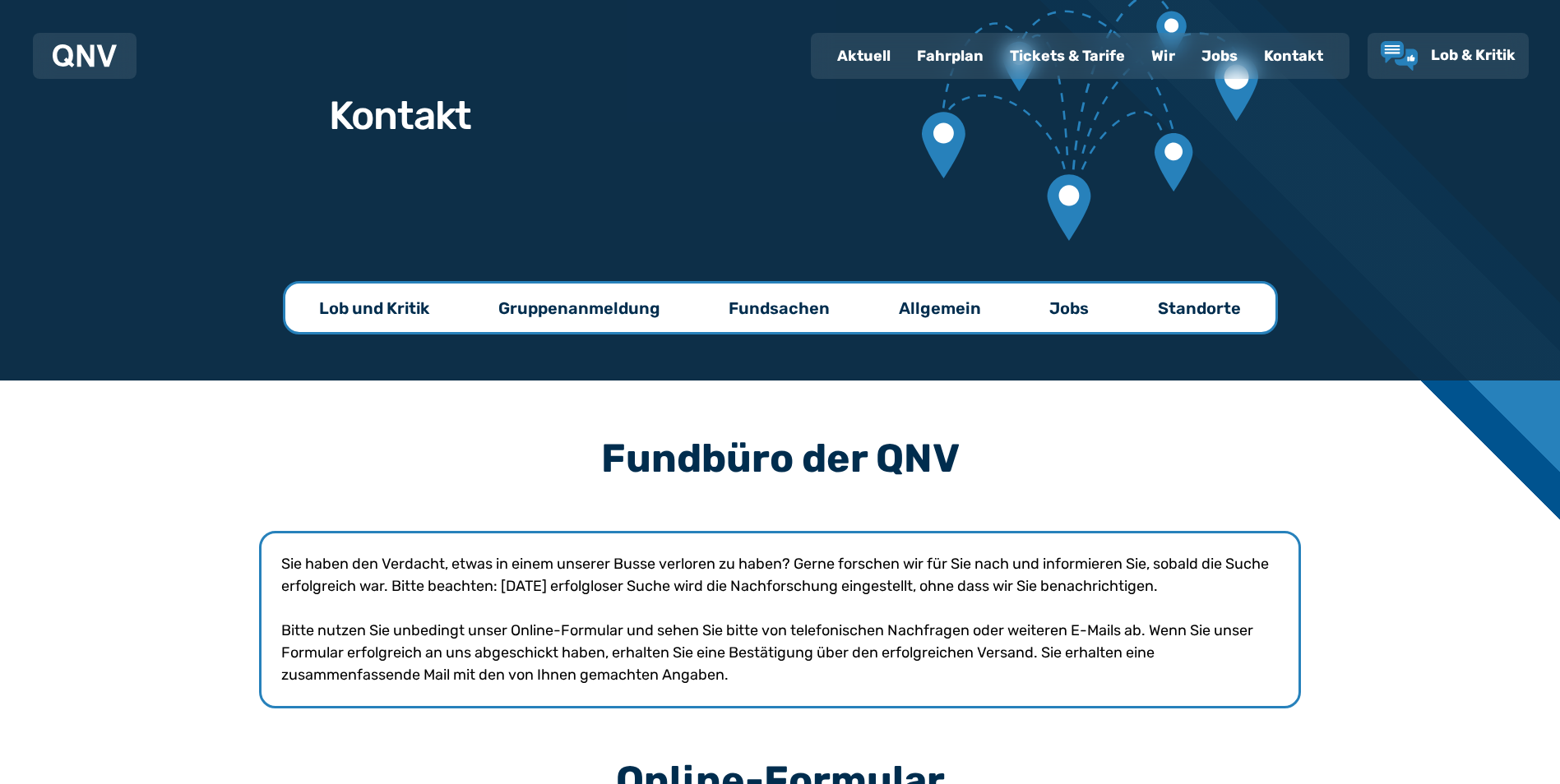
scroll to position [82, 0]
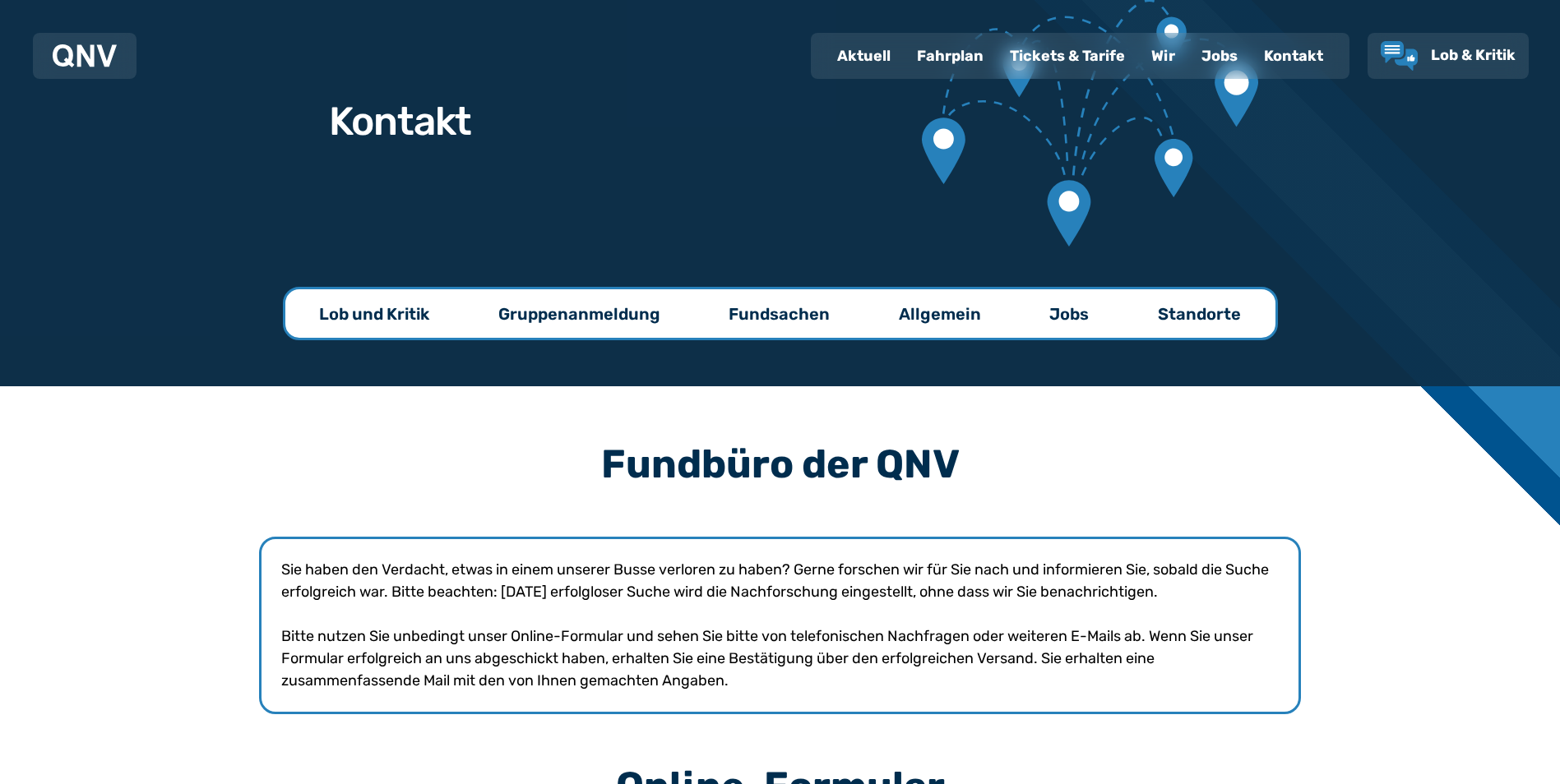
click at [426, 313] on p "Lob und Kritik" at bounding box center [374, 314] width 111 height 23
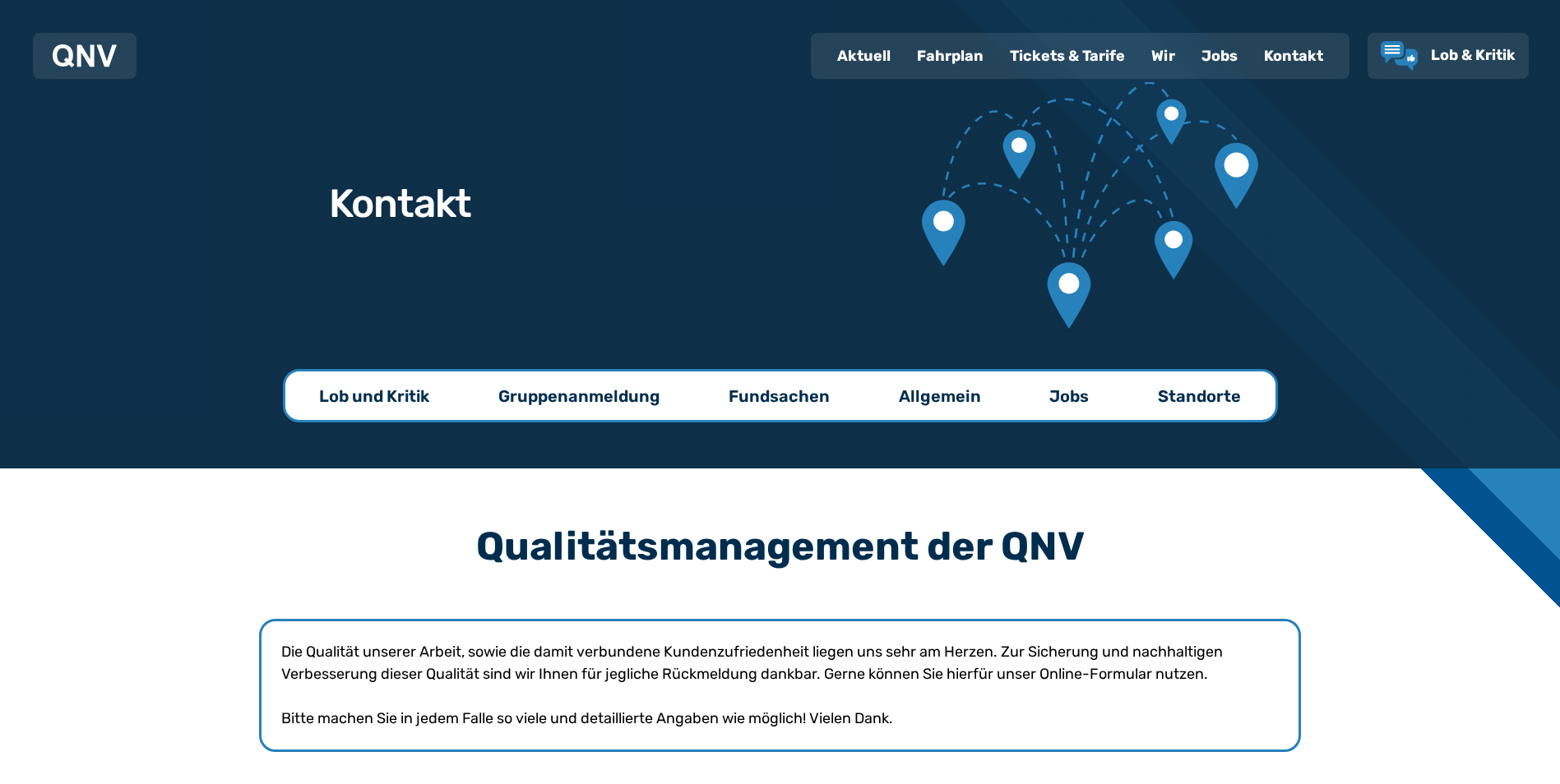
click at [614, 398] on p "Gruppenanmeldung" at bounding box center [579, 396] width 162 height 23
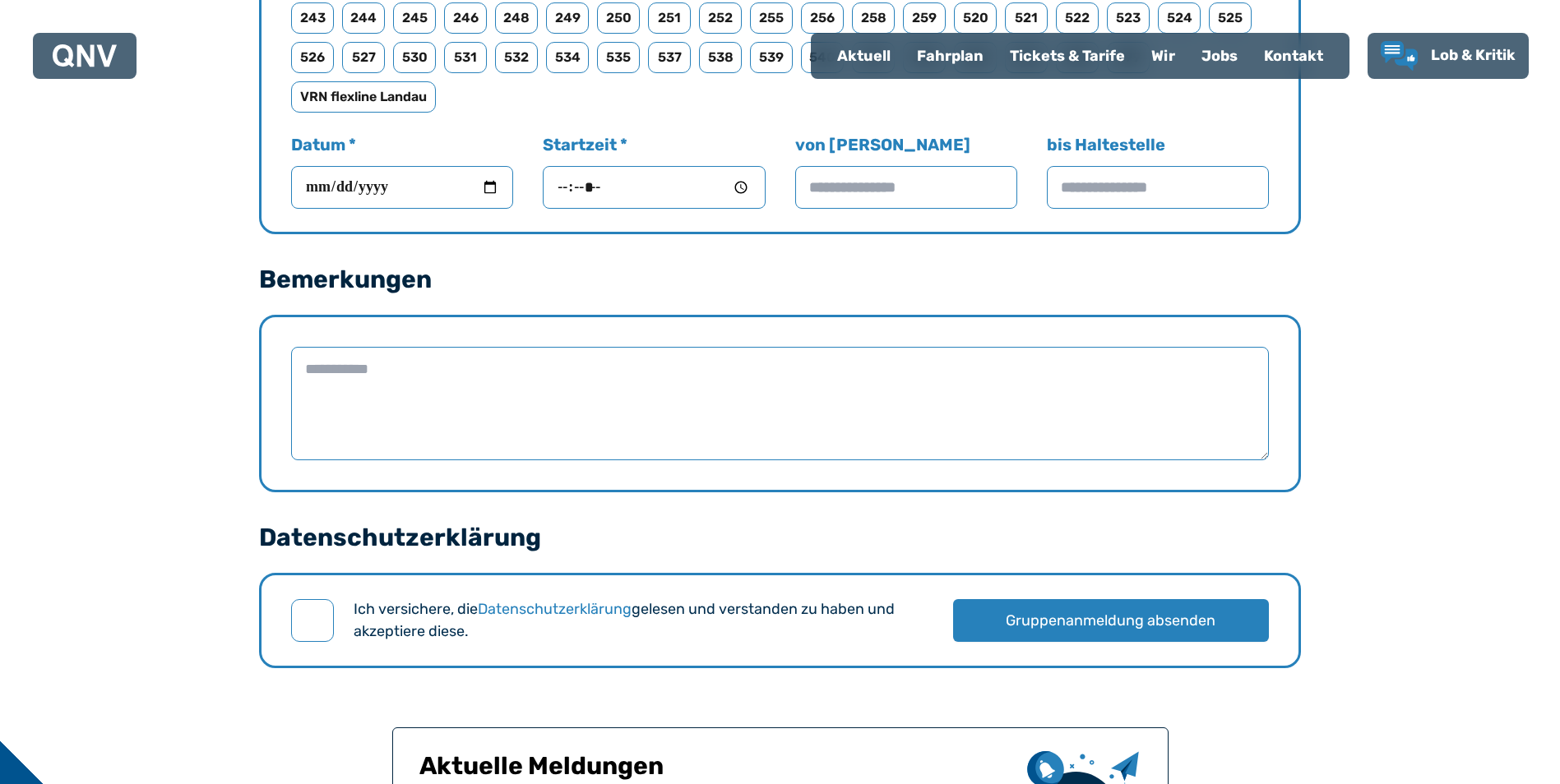
scroll to position [1890, 0]
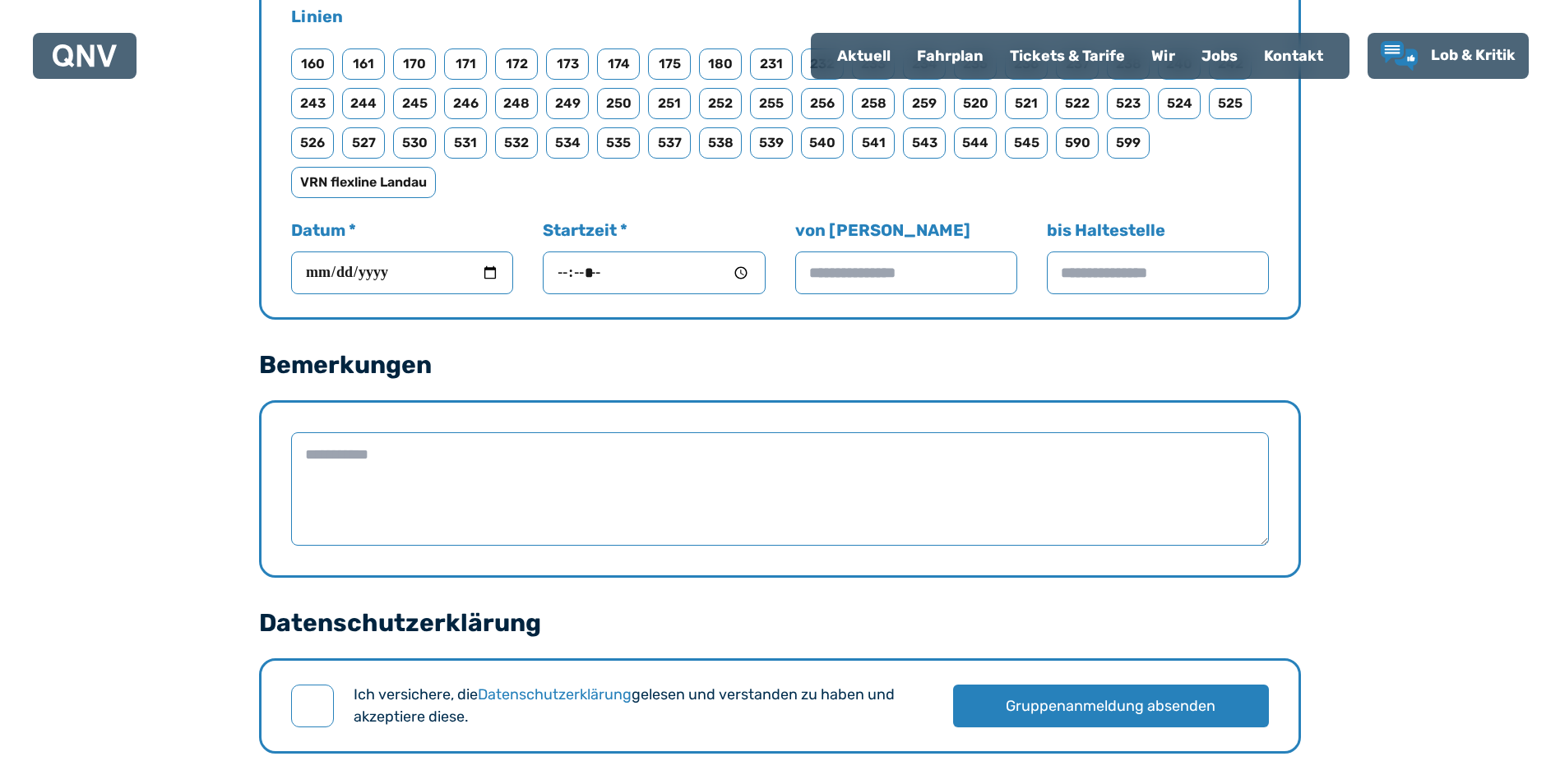
click at [102, 59] on img at bounding box center [85, 56] width 64 height 23
